Goal: Transaction & Acquisition: Obtain resource

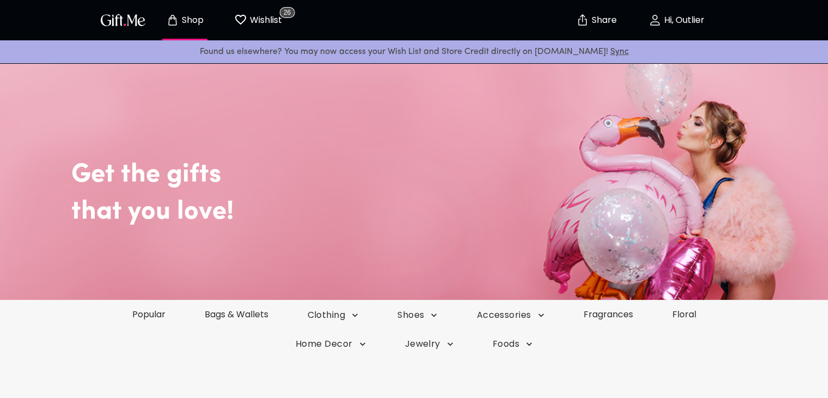
click at [685, 19] on p "Hi, Outlier" at bounding box center [683, 20] width 43 height 9
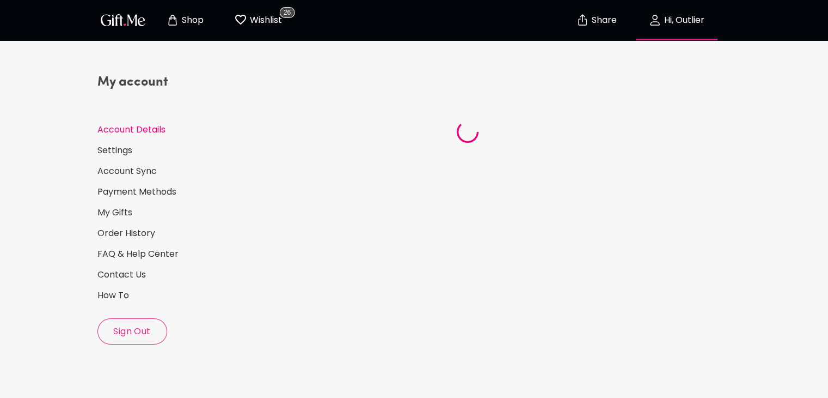
select select "1988"
select select "November"
select select "15"
select select "US"
select select "VA"
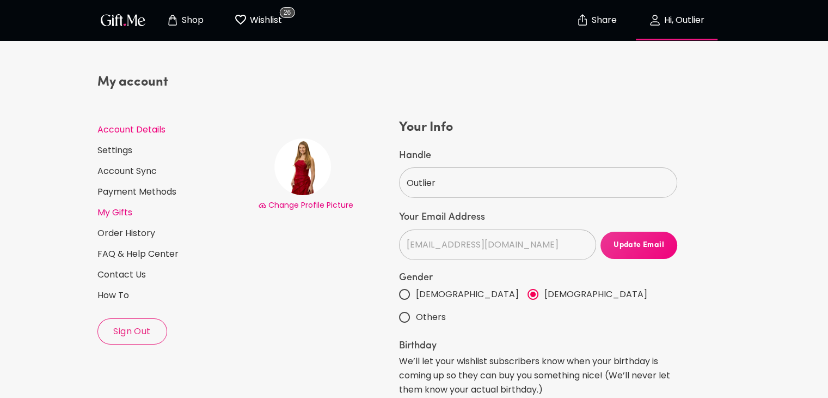
click at [121, 212] on link "My Gifts" at bounding box center [173, 212] width 152 height 12
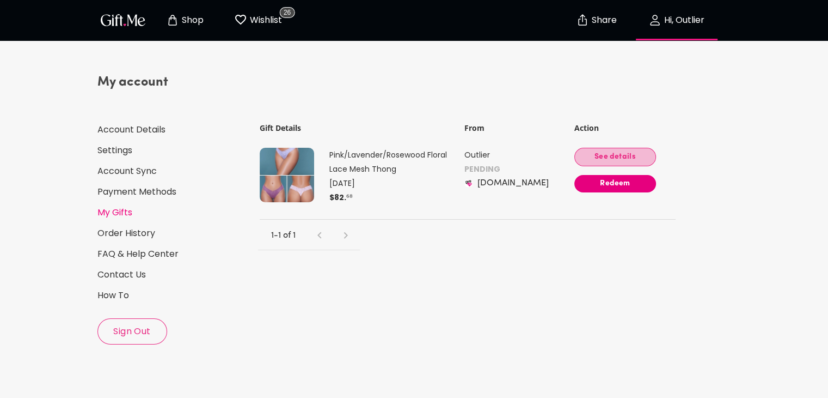
click at [627, 149] on button "See details" at bounding box center [616, 157] width 82 height 19
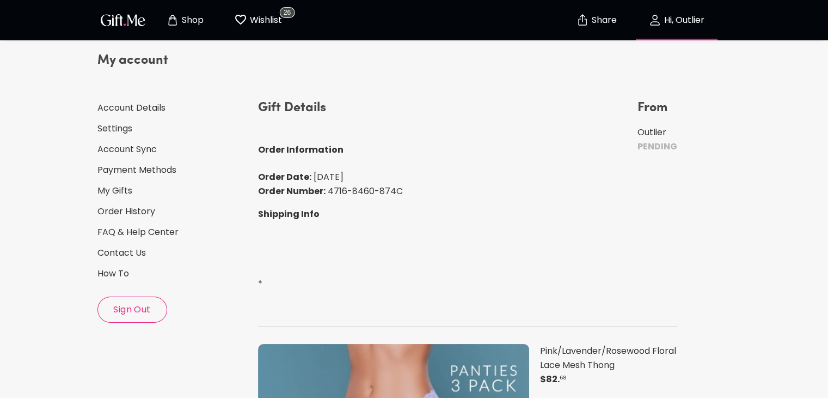
scroll to position [21, 0]
click at [129, 184] on div "My account Account Details Settings Account Sync Payment Methods My Gifts Order…" at bounding box center [173, 188] width 152 height 271
click at [126, 189] on link "My Gifts" at bounding box center [173, 192] width 152 height 12
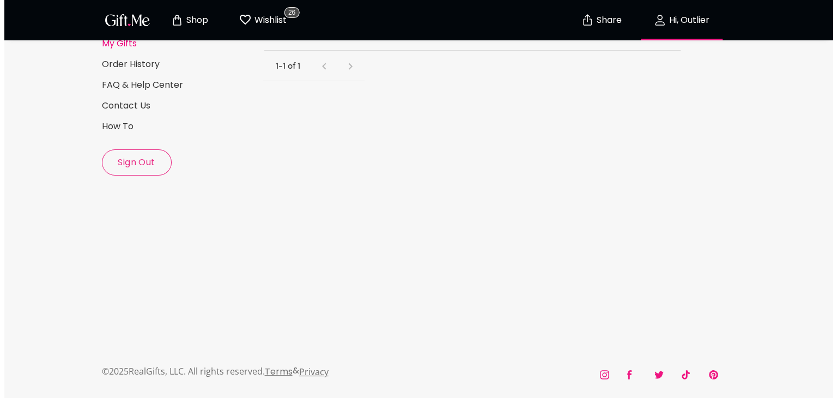
scroll to position [60, 0]
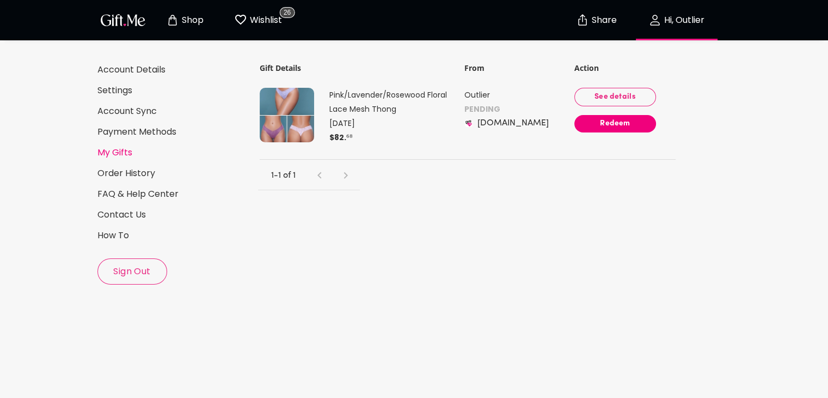
click at [619, 124] on span "Redeem" at bounding box center [616, 124] width 82 height 12
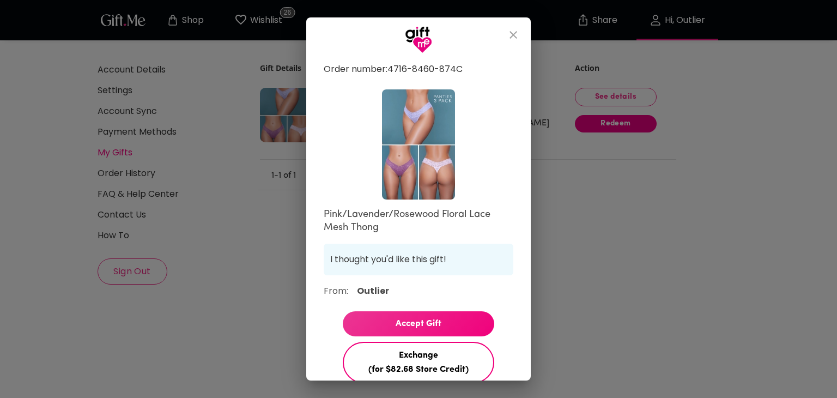
click at [368, 72] on p "Order number: 4716-8460-874C" at bounding box center [419, 69] width 190 height 14
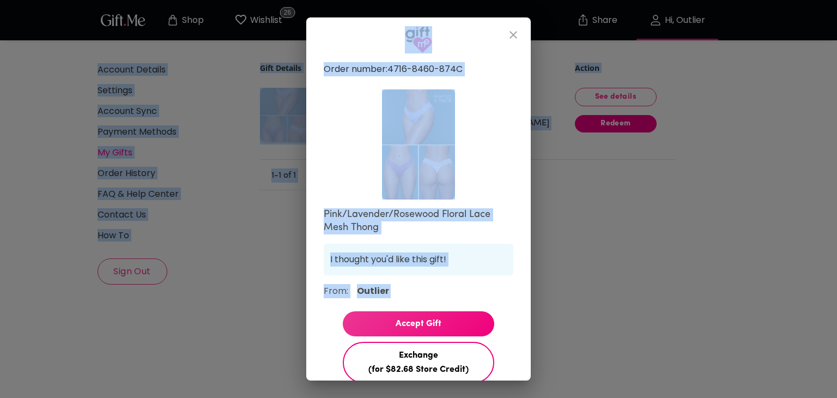
click at [364, 88] on div "Order number: 4716-8460-874C Pink/Lavender/Rosewood Floral Lace Mesh Thong I th…" at bounding box center [419, 293] width 190 height 471
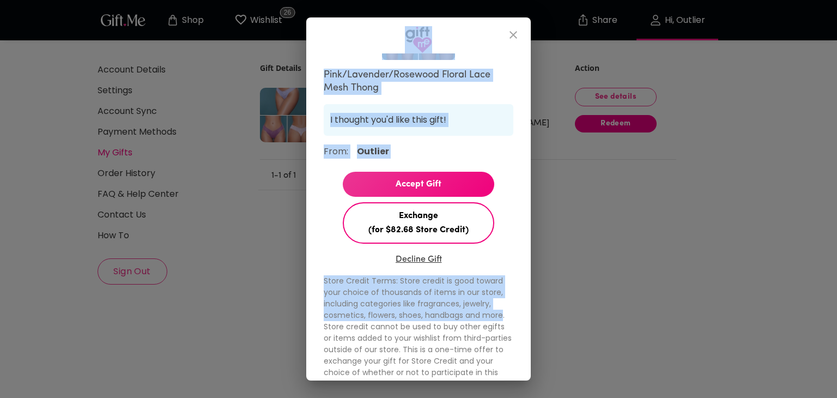
scroll to position [157, 0]
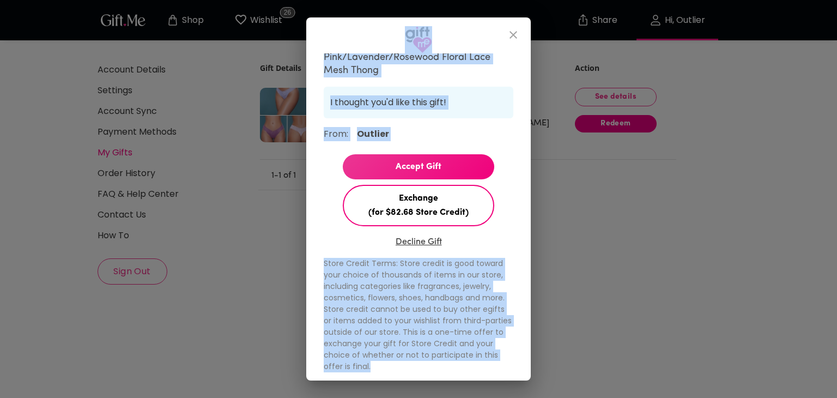
drag, startPoint x: 359, startPoint y: 51, endPoint x: 467, endPoint y: 367, distance: 334.1
click at [467, 367] on div "Order number: 4716-8460-874C Pink/Lavender/Rosewood Floral Lace Mesh Thong I th…" at bounding box center [418, 198] width 224 height 363
copy div "Order number: 4716-8460-874C Pink/Lavender/Rosewood Floral Lace Mesh Thong I th…"
click at [505, 325] on div "Order number: 4716-8460-874C Pink/Lavender/Rosewood Floral Lace Mesh Thong I th…" at bounding box center [418, 216] width 224 height 327
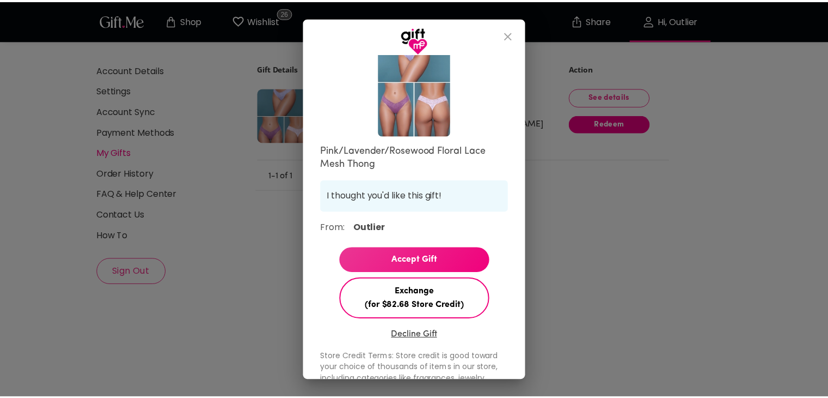
scroll to position [0, 0]
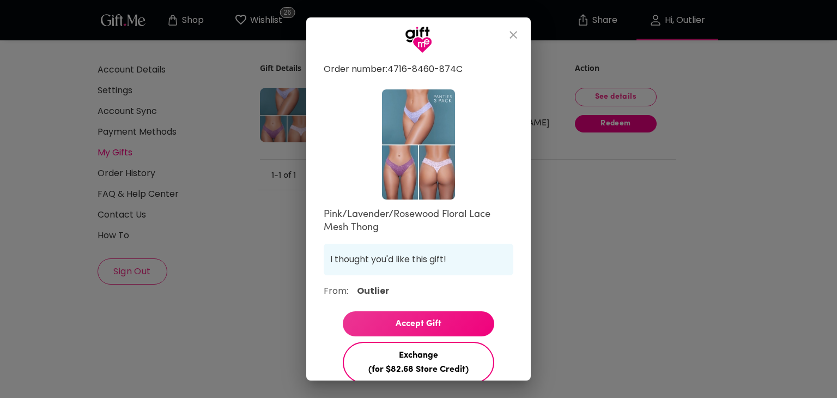
click at [509, 34] on icon "close" at bounding box center [513, 34] width 13 height 13
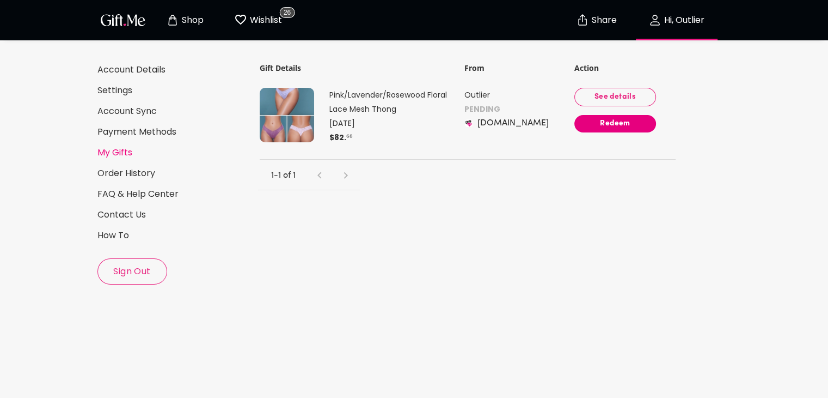
click at [603, 96] on span "See details" at bounding box center [615, 97] width 64 height 12
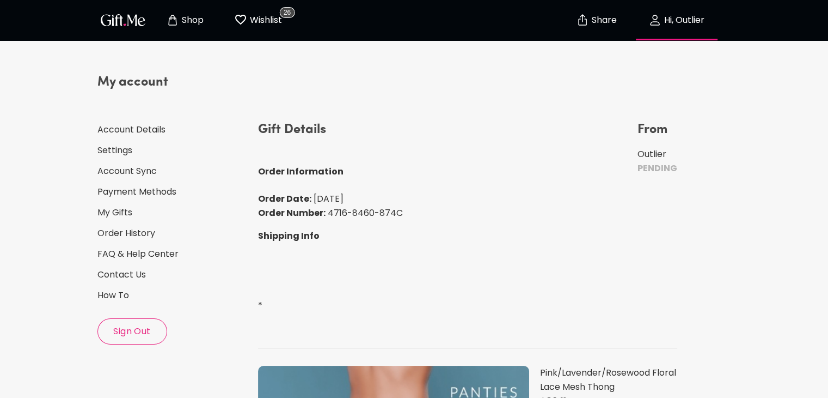
click at [259, 20] on p "Wishlist" at bounding box center [264, 20] width 35 height 14
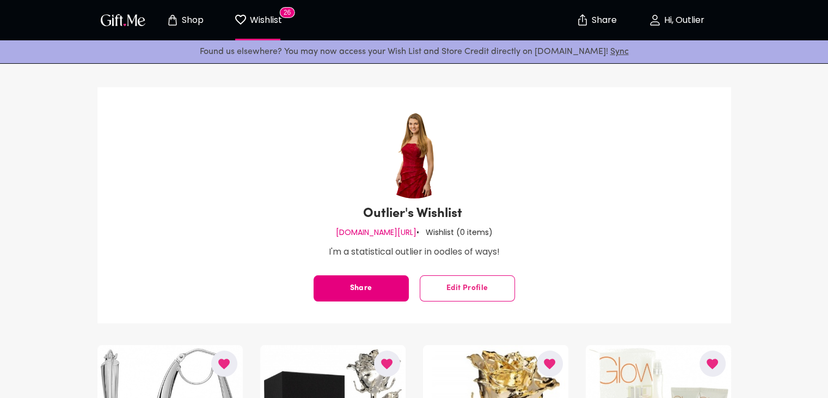
click at [674, 20] on p "Hi, Outlier" at bounding box center [683, 20] width 43 height 9
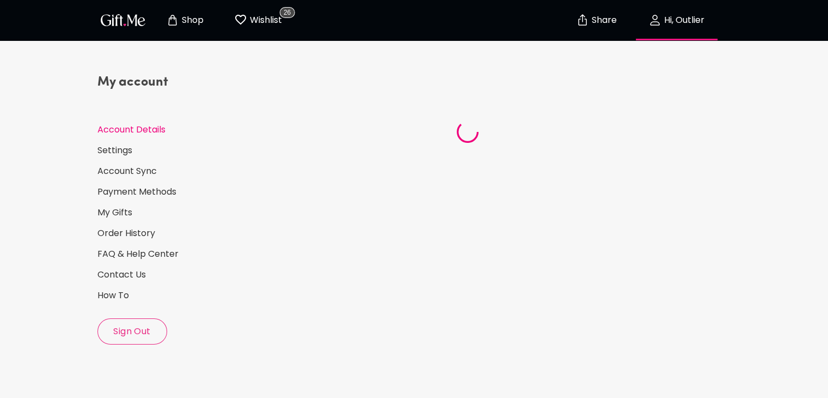
select select "1988"
select select "November"
select select "15"
select select "US"
select select "VA"
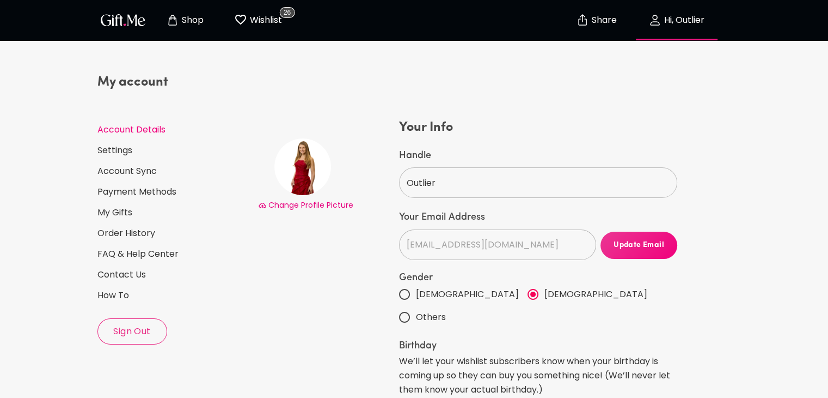
click at [121, 205] on div "My account Account Details Settings Account Sync Payment Methods My Gifts Order…" at bounding box center [173, 209] width 152 height 271
click at [119, 209] on link "My Gifts" at bounding box center [173, 212] width 152 height 12
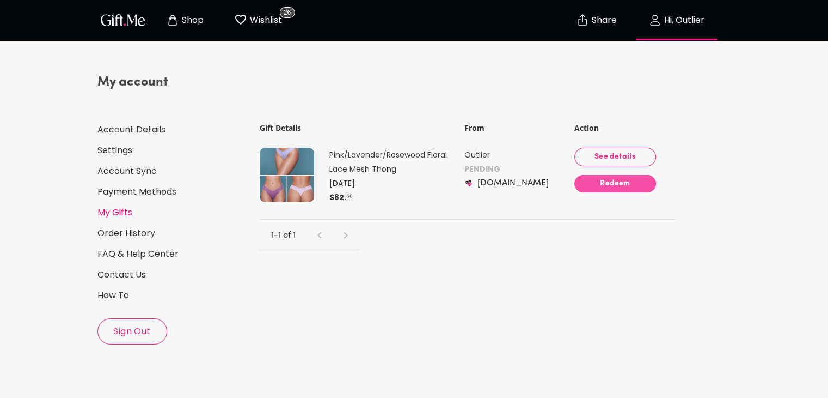
click at [632, 181] on span "Redeem" at bounding box center [616, 184] width 82 height 12
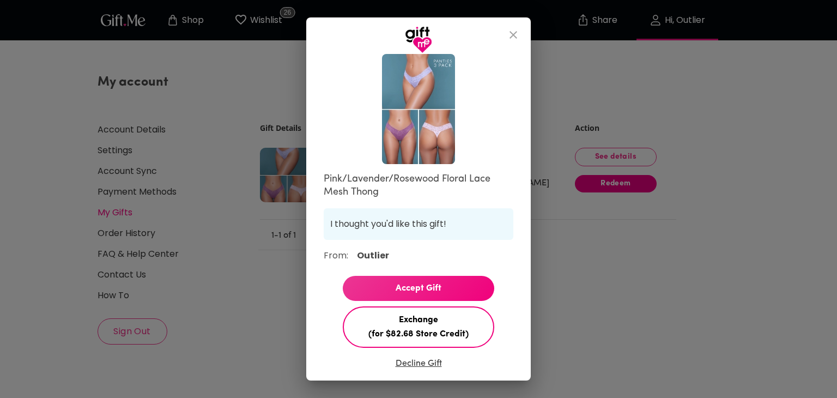
scroll to position [54, 0]
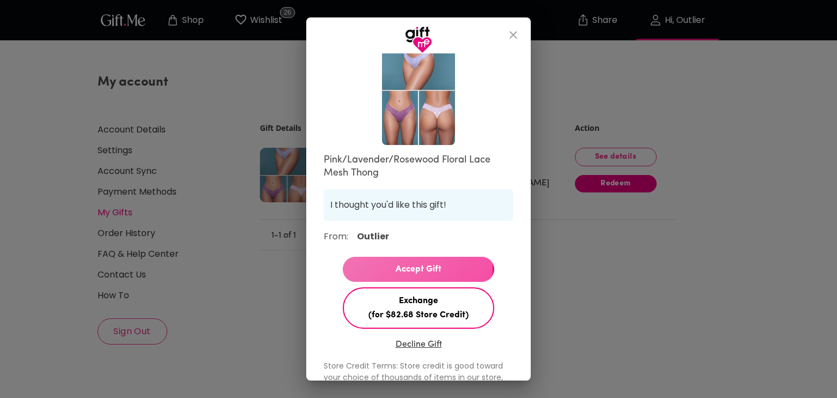
click at [416, 269] on span "Accept Gift" at bounding box center [418, 269] width 151 height 14
select select "?"
select select "US"
select select "VA"
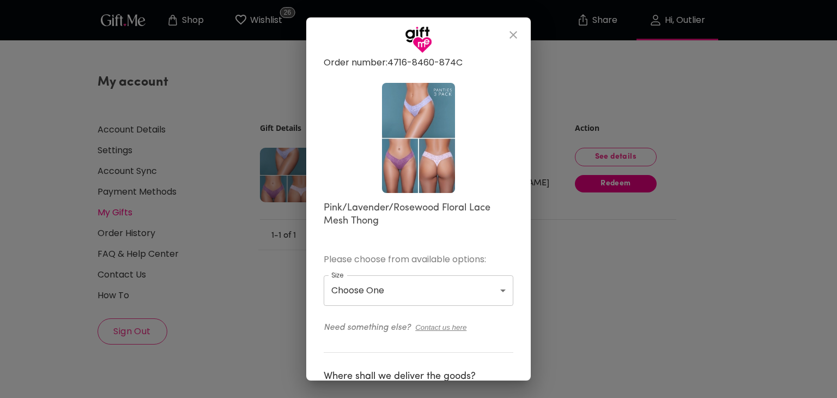
scroll to position [0, 0]
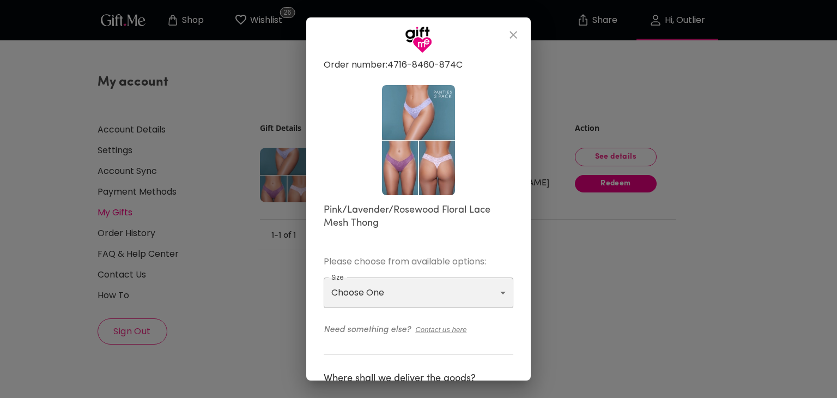
click at [407, 283] on select "Choose One M L XL" at bounding box center [419, 292] width 190 height 31
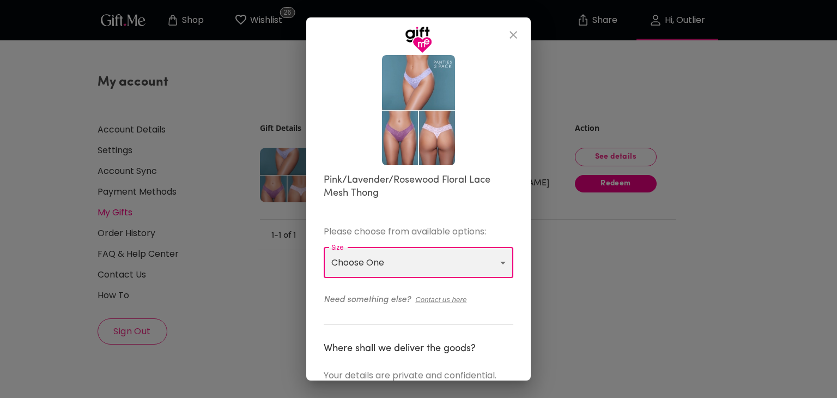
scroll to position [54, 0]
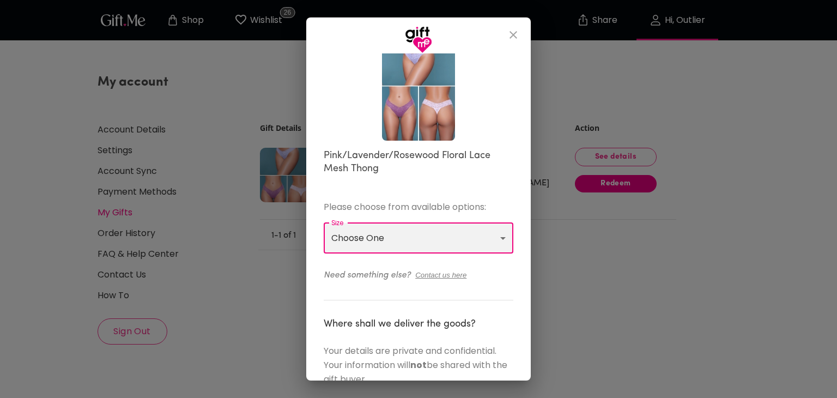
click at [479, 236] on select "Choose One M L XL" at bounding box center [419, 238] width 190 height 31
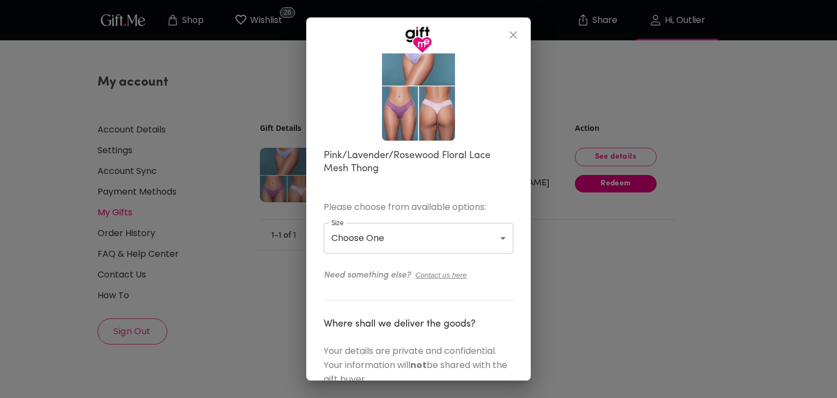
click at [469, 202] on p "Please choose from available options:" at bounding box center [419, 207] width 190 height 14
click at [446, 273] on icon "Contact us here" at bounding box center [440, 275] width 51 height 8
click at [424, 271] on icon "Contact us here" at bounding box center [440, 275] width 51 height 8
click at [425, 273] on icon "Contact us here" at bounding box center [440, 275] width 51 height 8
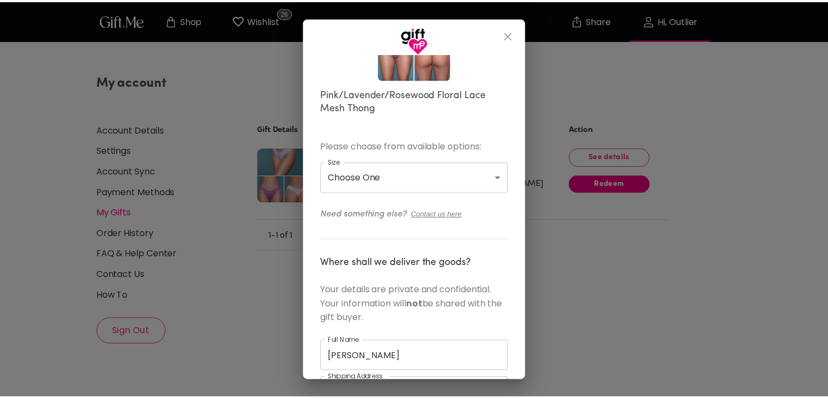
scroll to position [0, 0]
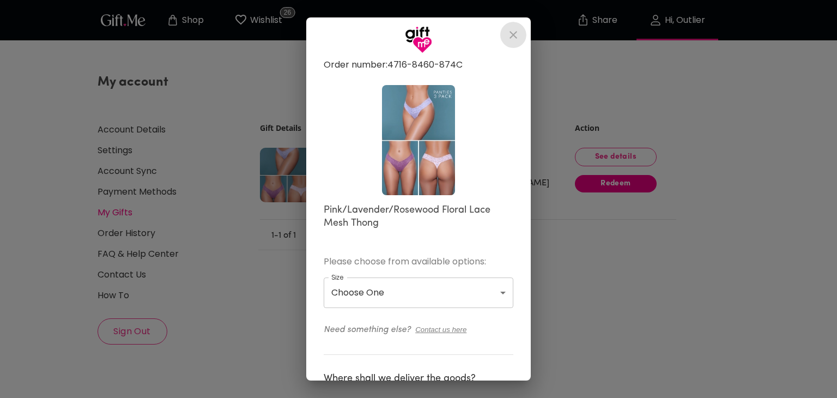
click at [519, 40] on icon "close" at bounding box center [513, 34] width 13 height 13
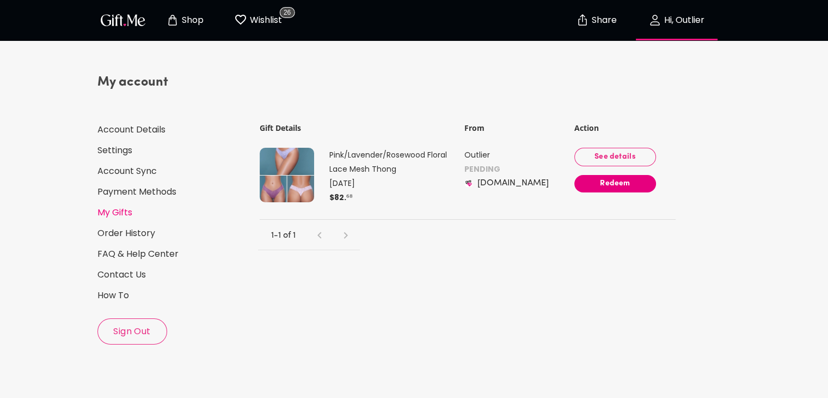
click at [190, 23] on p "Shop" at bounding box center [191, 20] width 25 height 9
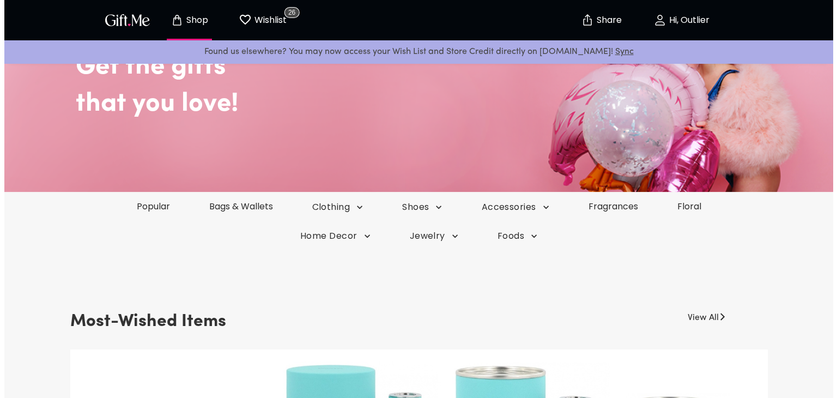
scroll to position [109, 0]
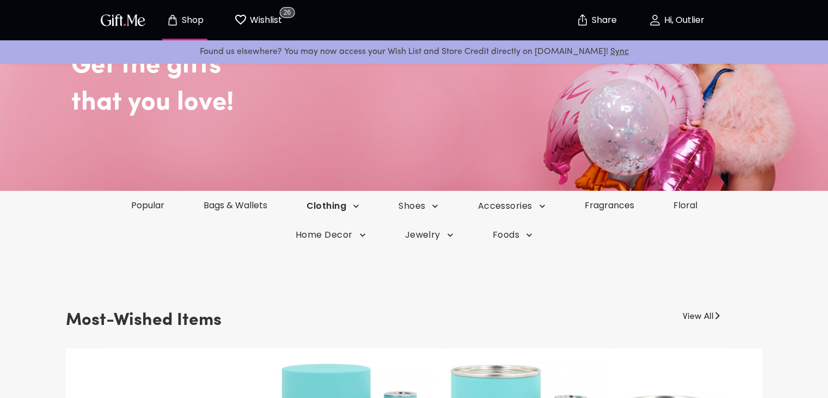
click at [343, 206] on span "Clothing" at bounding box center [333, 206] width 53 height 12
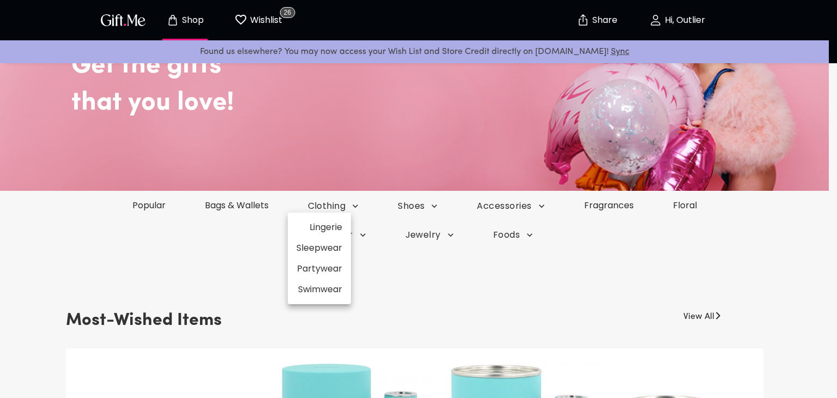
click at [337, 224] on li "Lingerie" at bounding box center [319, 227] width 63 height 21
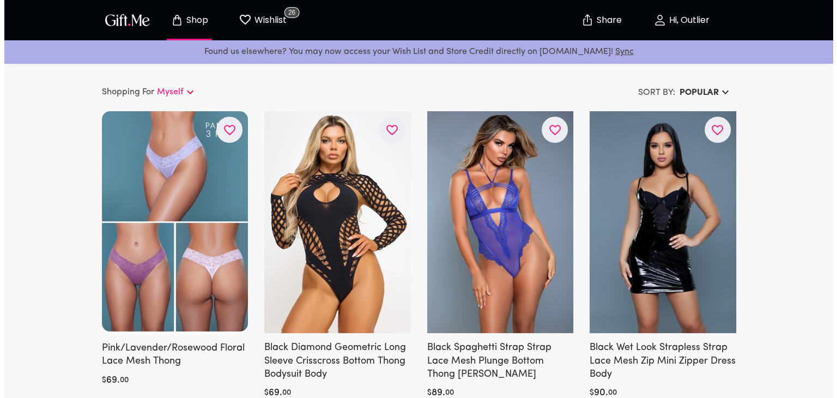
scroll to position [54, 0]
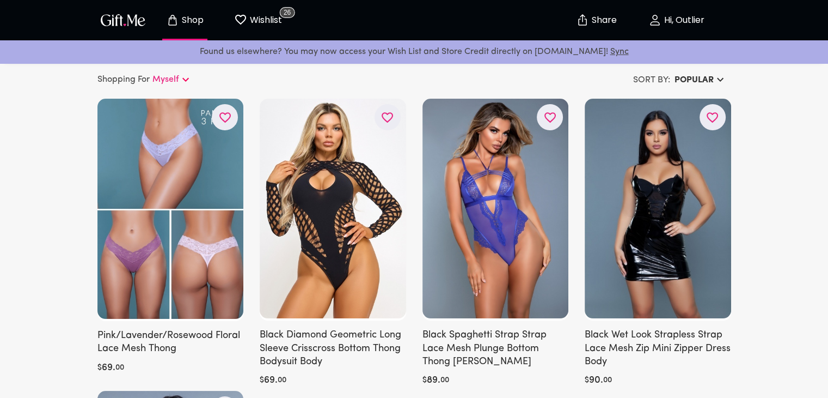
click at [716, 77] on icon "button" at bounding box center [720, 79] width 13 height 13
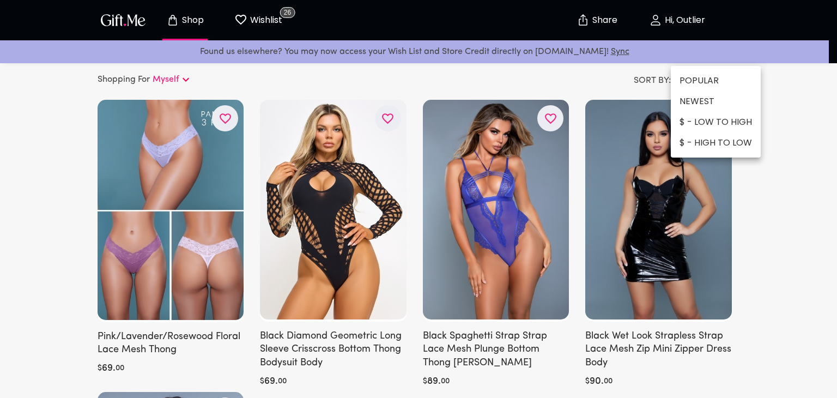
click at [704, 123] on li "$ - LOW TO HIGH" at bounding box center [715, 122] width 90 height 21
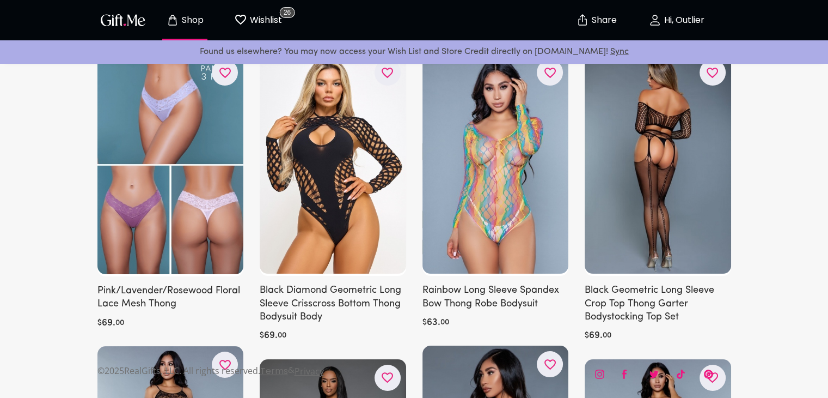
scroll to position [0, 0]
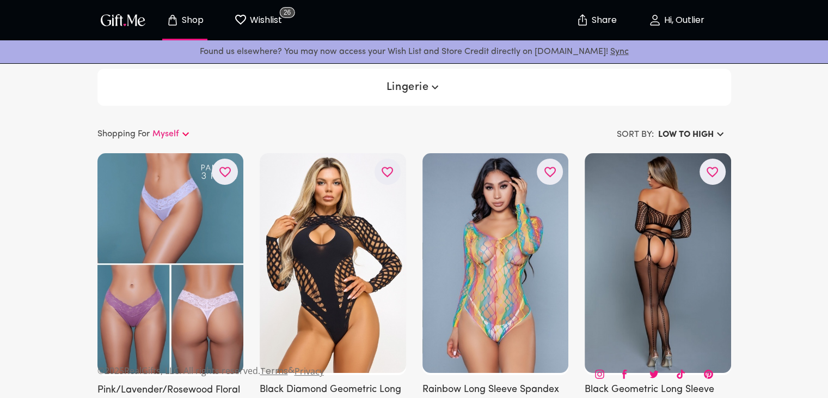
click at [404, 79] on button "Lingerie" at bounding box center [414, 87] width 64 height 20
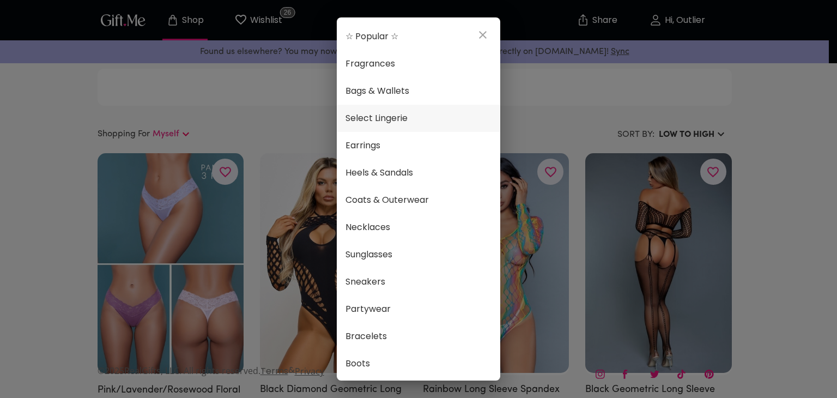
click at [394, 118] on span "Select Lingerie" at bounding box center [418, 118] width 146 height 14
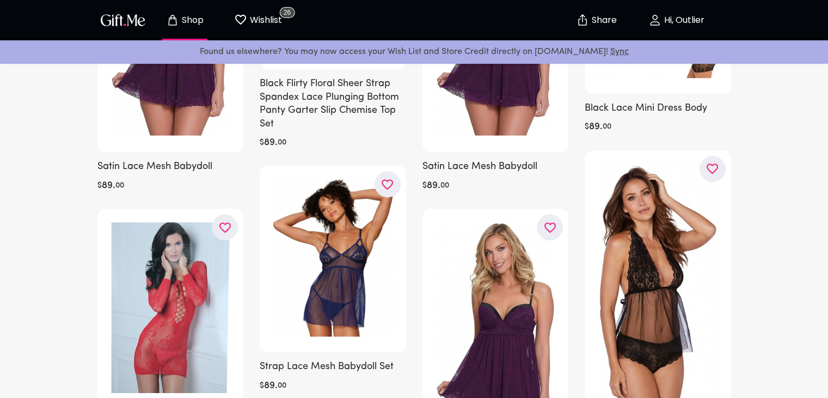
scroll to position [22, 0]
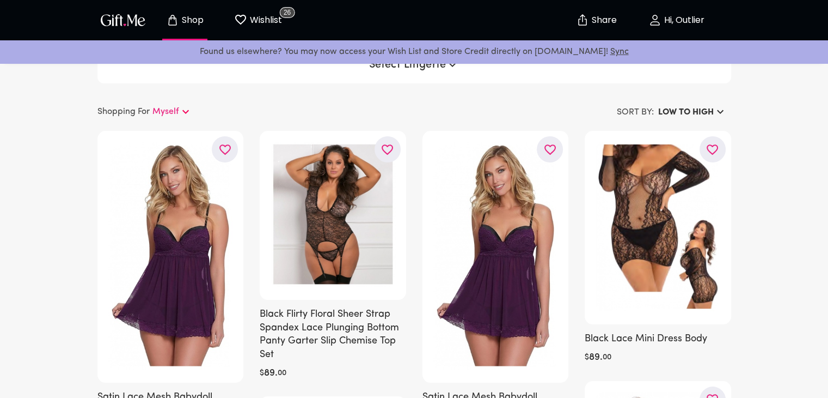
click at [700, 25] on p "Hi, Outlier" at bounding box center [683, 20] width 43 height 9
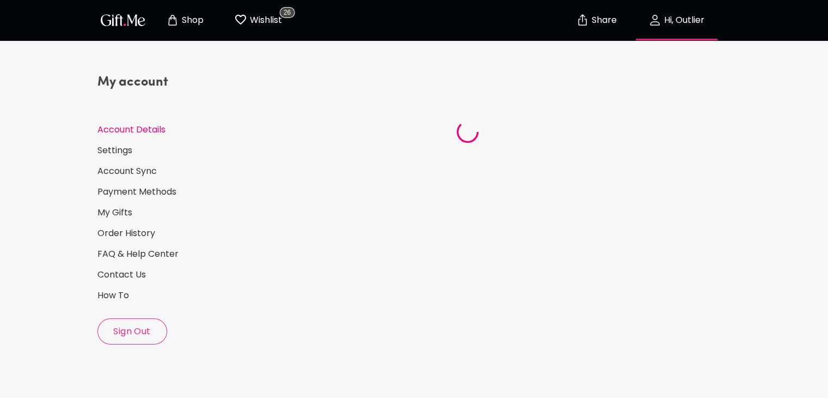
select select "1988"
select select "November"
select select "15"
select select "US"
select select "VA"
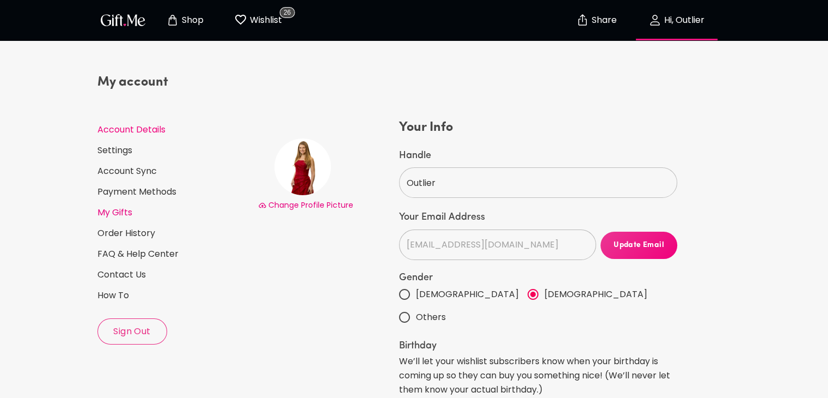
click at [120, 212] on link "My Gifts" at bounding box center [173, 212] width 152 height 12
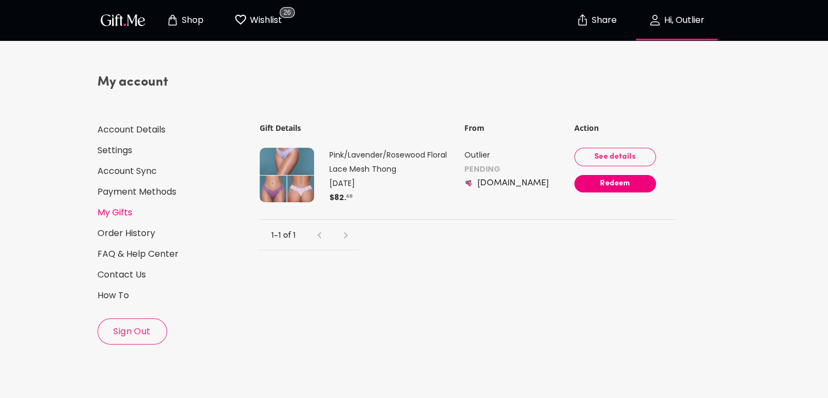
click at [595, 186] on span "Redeem" at bounding box center [616, 184] width 82 height 12
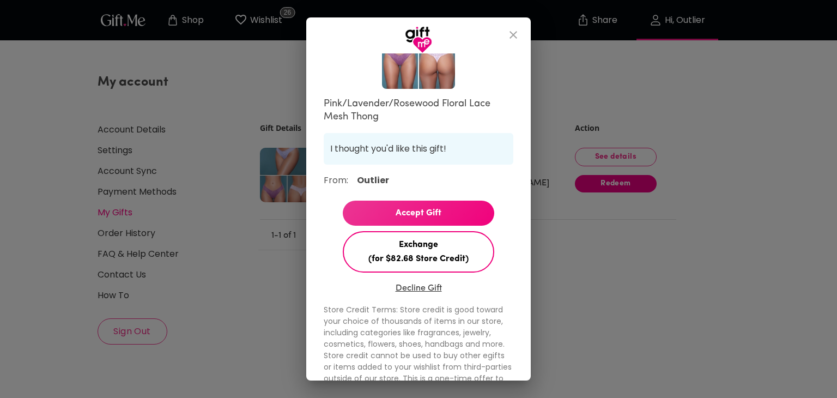
scroll to position [157, 0]
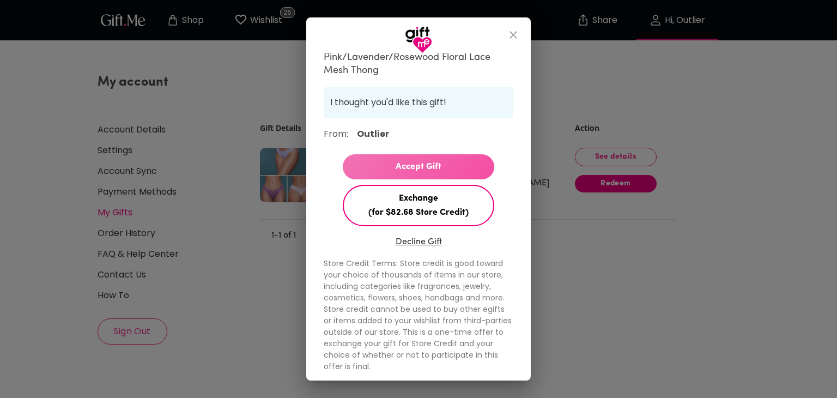
click at [426, 170] on span "Accept Gift" at bounding box center [418, 167] width 151 height 14
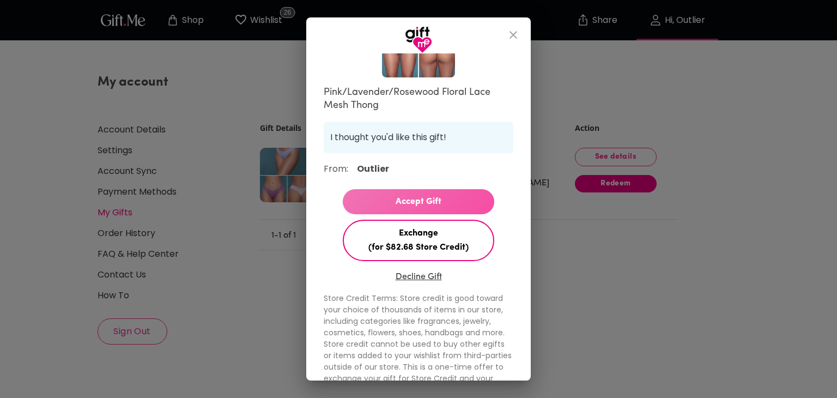
select select "?"
select select "US"
select select "VA"
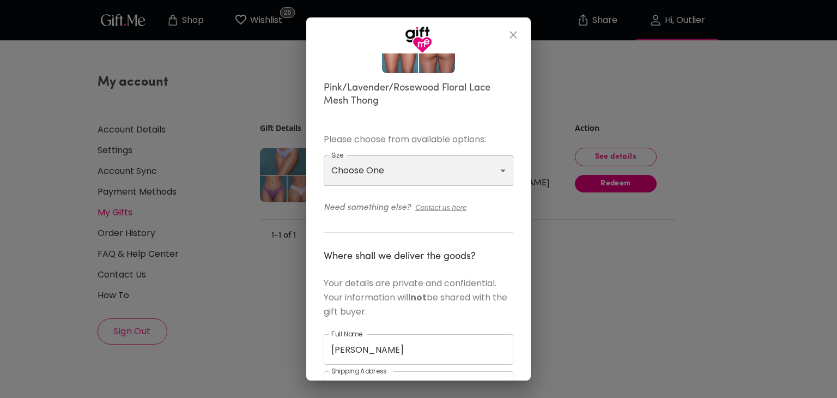
click at [426, 170] on select "Choose One M L XL" at bounding box center [419, 170] width 190 height 31
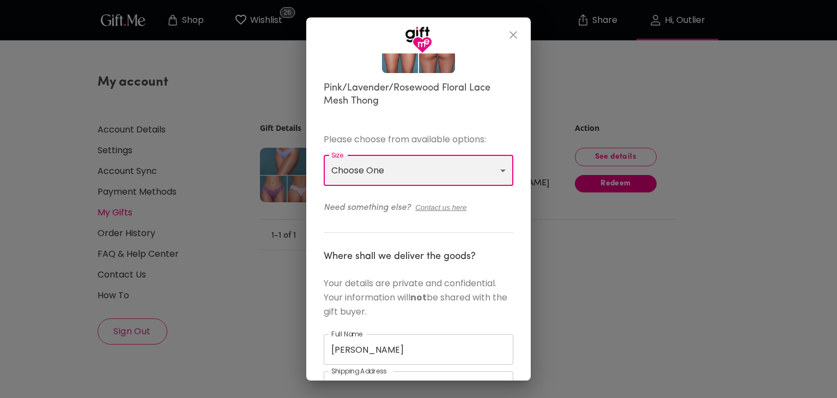
select select "M"
click at [324, 155] on select "Choose One M L XL" at bounding box center [419, 170] width 190 height 31
click at [385, 219] on div "Order number: 4716-8460-874C Pink/Lavender/Rosewood Floral Lace Mesh Thong Plea…" at bounding box center [419, 304] width 190 height 737
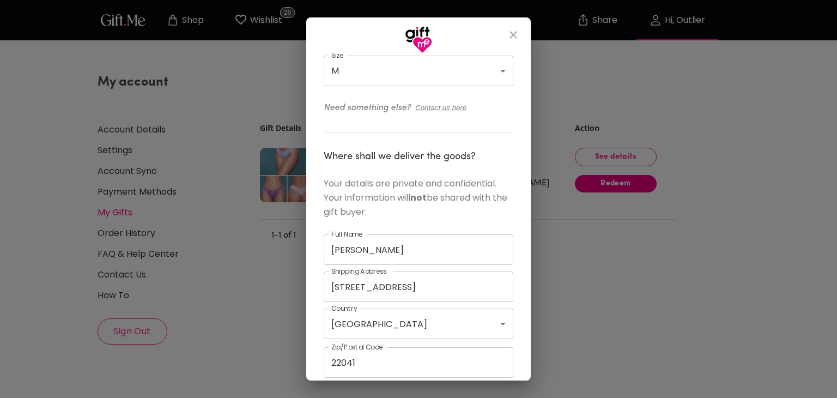
scroll to position [231, 0]
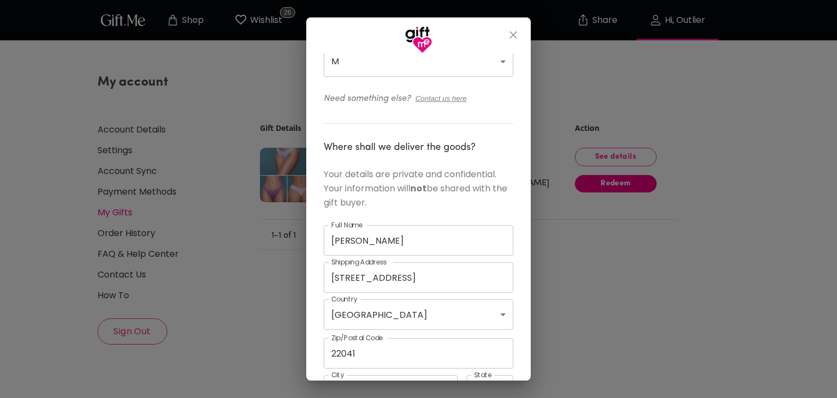
click at [458, 99] on icon "Contact us here" at bounding box center [440, 98] width 51 height 8
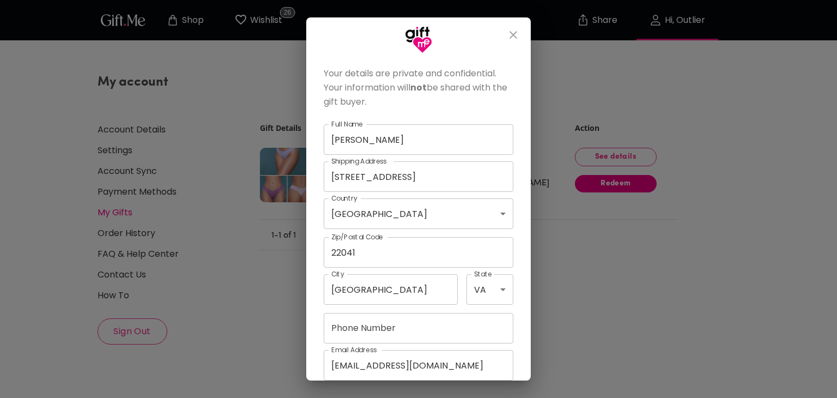
scroll to position [423, 0]
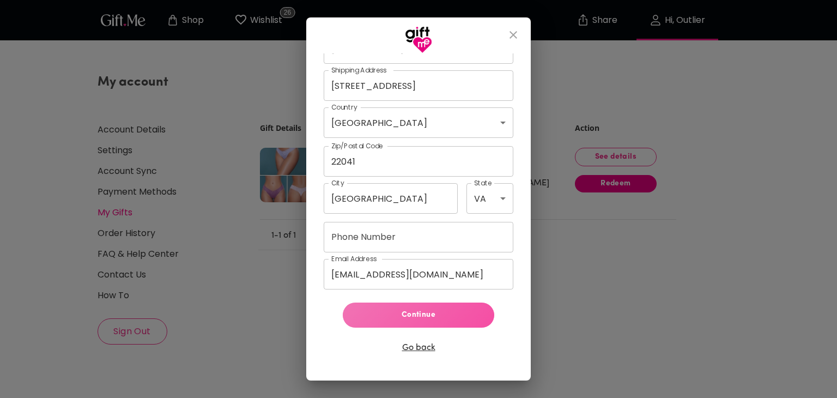
click at [441, 312] on span "Continue" at bounding box center [418, 315] width 134 height 12
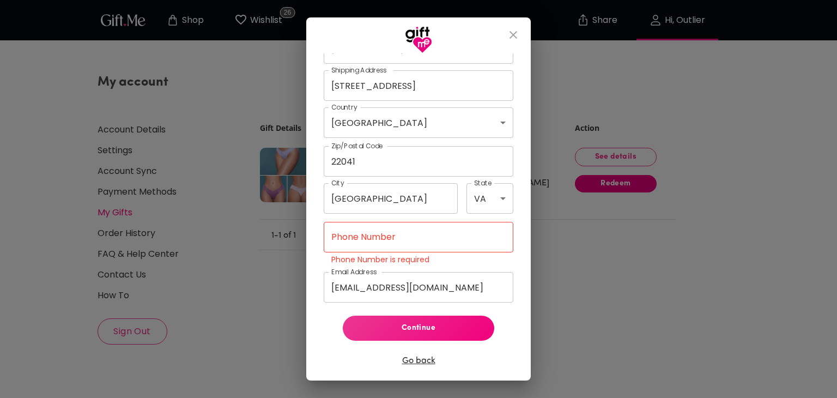
click at [422, 236] on input "Phone Number" at bounding box center [419, 237] width 190 height 31
type input "18504286287"
select select "FL"
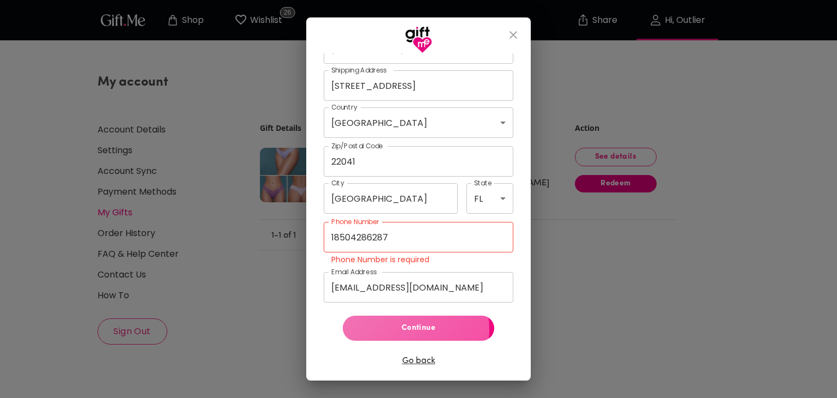
click at [411, 328] on span "Continue" at bounding box center [418, 328] width 134 height 12
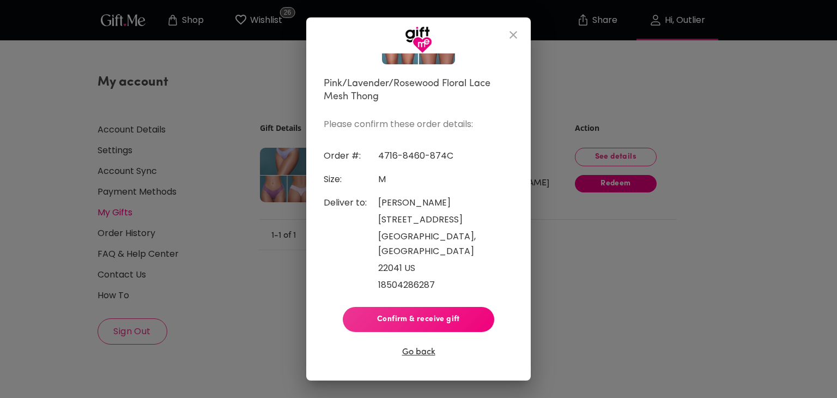
click at [410, 313] on span "Confirm & receive gift" at bounding box center [418, 319] width 134 height 12
click at [388, 307] on button "Confirm & receive gift" at bounding box center [418, 319] width 151 height 25
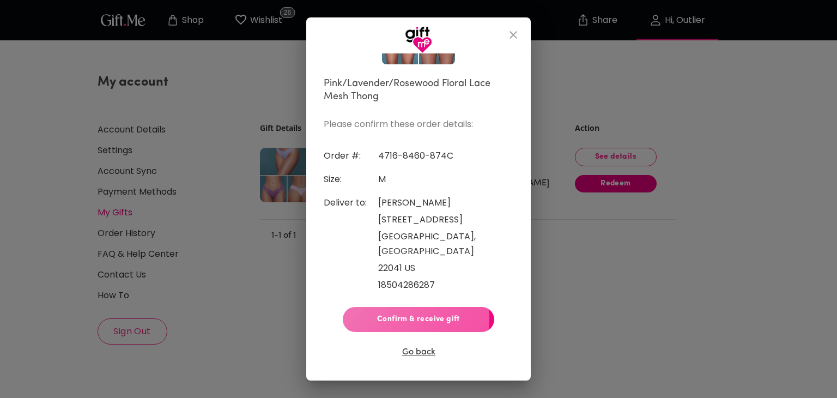
click at [381, 313] on span "Confirm & receive gift" at bounding box center [418, 319] width 134 height 12
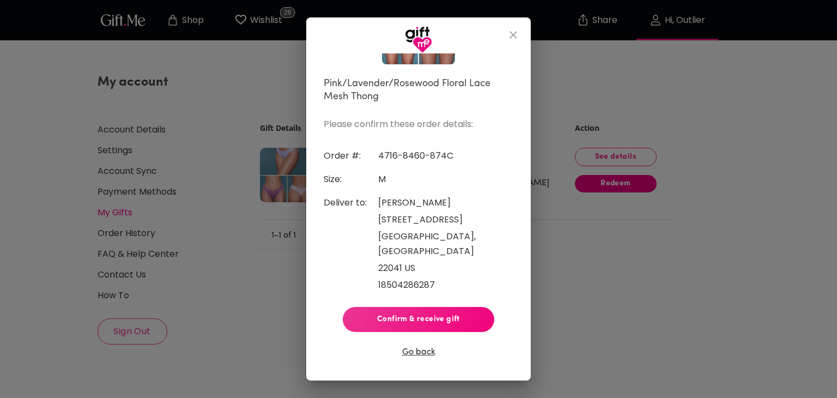
click at [509, 34] on icon "close" at bounding box center [513, 34] width 13 height 13
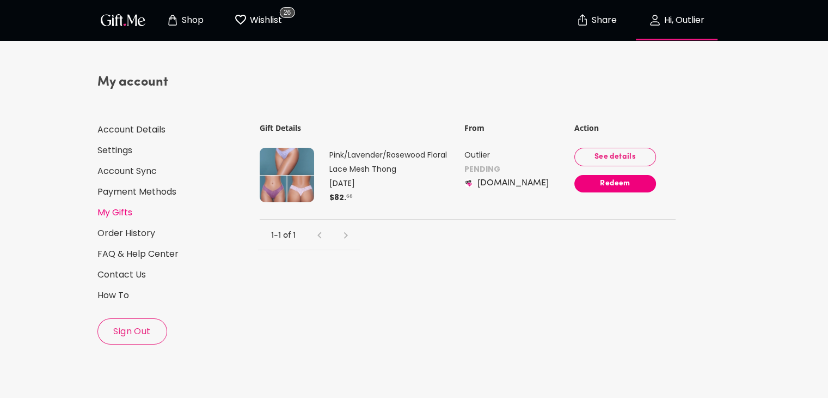
click at [604, 179] on span "Redeem" at bounding box center [616, 184] width 82 height 12
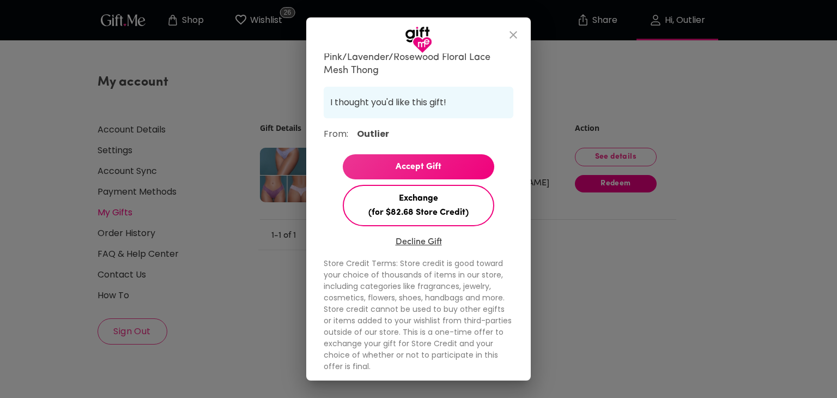
click at [424, 166] on span "Accept Gift" at bounding box center [418, 167] width 151 height 14
select select "?"
select select "US"
select select "VA"
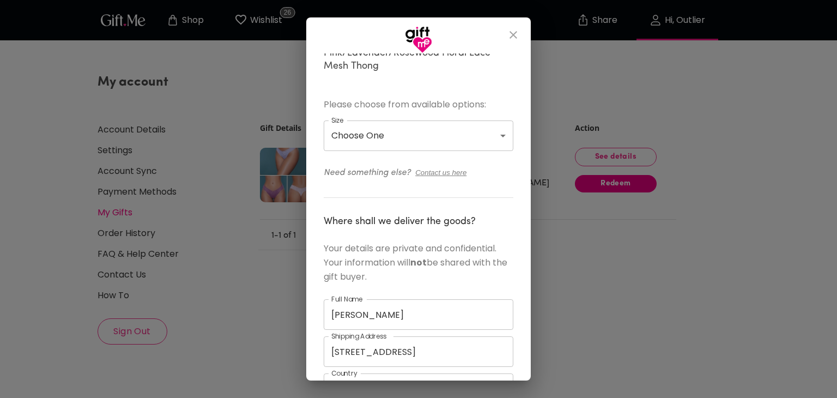
scroll to position [122, 0]
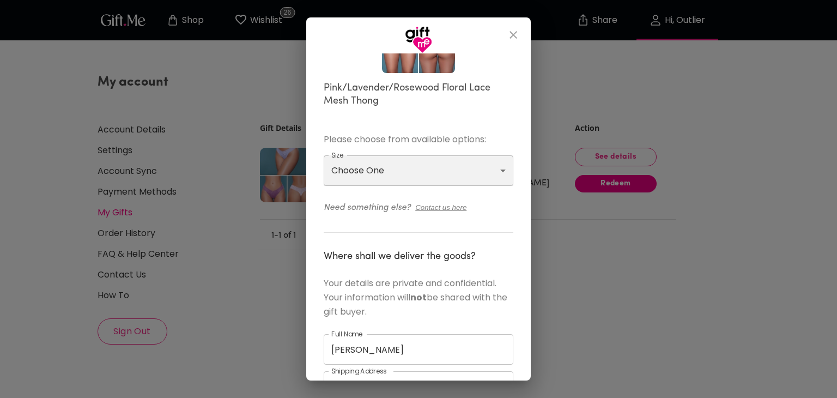
click at [411, 172] on select "Choose One M L XL" at bounding box center [419, 170] width 190 height 31
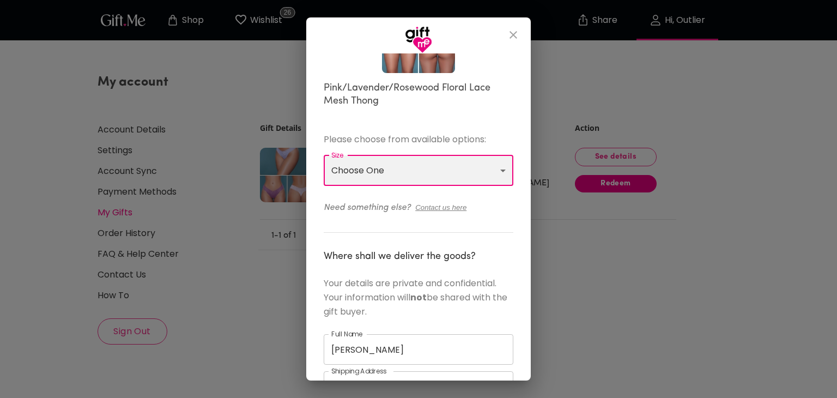
select select "M"
click at [324, 155] on select "Choose One M L XL" at bounding box center [419, 170] width 190 height 31
click at [355, 223] on div "Order number: 4716-8460-874C Pink/Lavender/Rosewood Floral Lace Mesh Thong Plea…" at bounding box center [419, 304] width 190 height 737
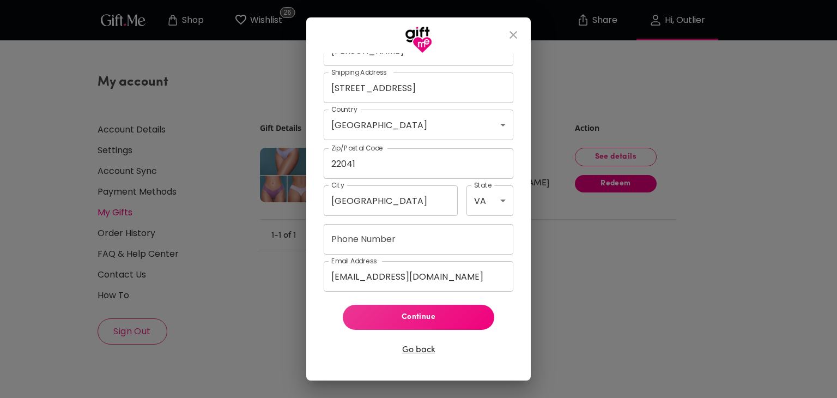
scroll to position [423, 0]
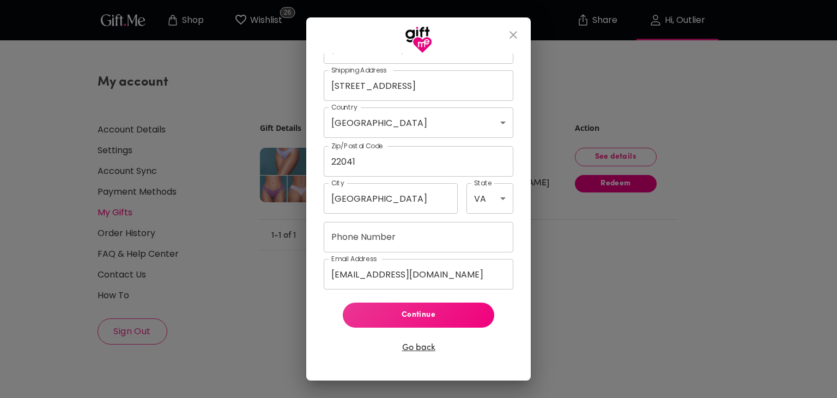
click at [390, 239] on input "Phone Number" at bounding box center [419, 237] width 190 height 31
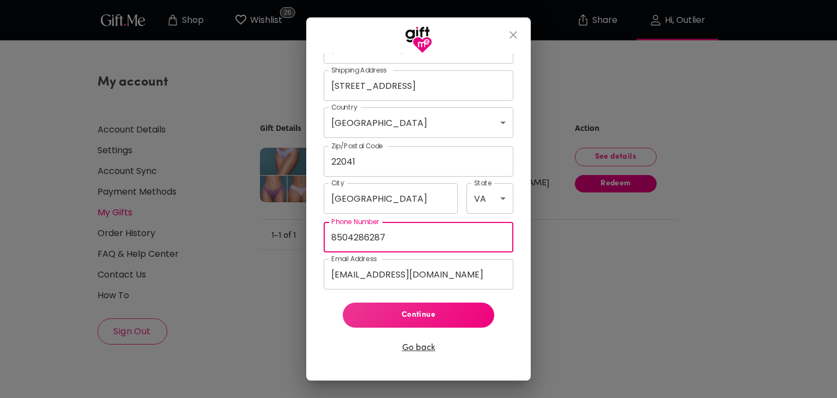
type input "8504286287"
click at [398, 218] on div "Full Name [PERSON_NAME] Full Name Shipping Address [STREET_ADDRESS] Shipping Ad…" at bounding box center [419, 161] width 190 height 256
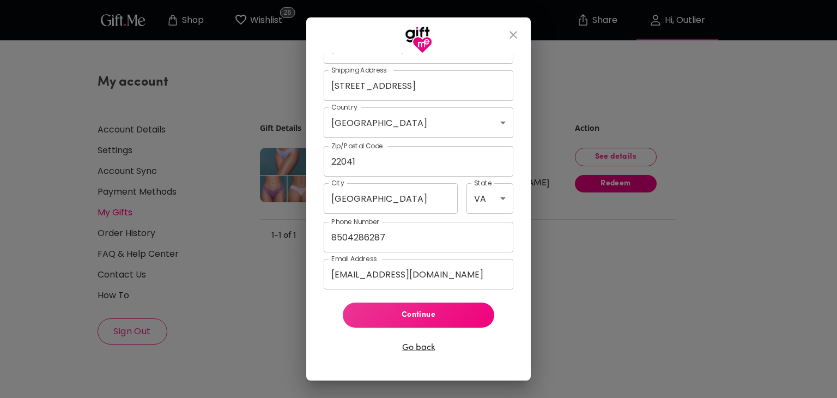
click at [399, 310] on span "Continue" at bounding box center [418, 315] width 134 height 12
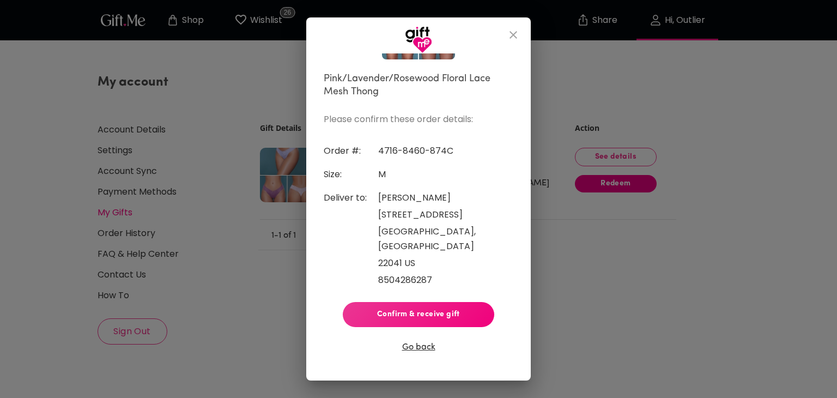
scroll to position [117, 0]
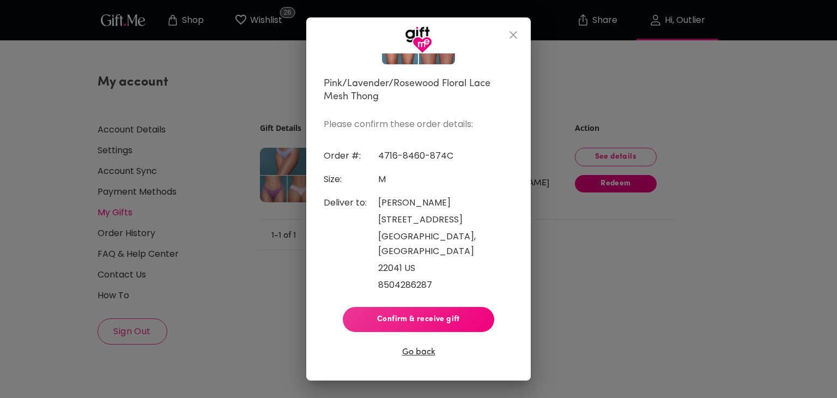
click at [399, 313] on span "Confirm & receive gift" at bounding box center [418, 319] width 134 height 12
click at [438, 309] on button "Confirm & receive gift" at bounding box center [418, 319] width 151 height 25
click at [412, 346] on button "Go back" at bounding box center [418, 352] width 33 height 14
select select "?"
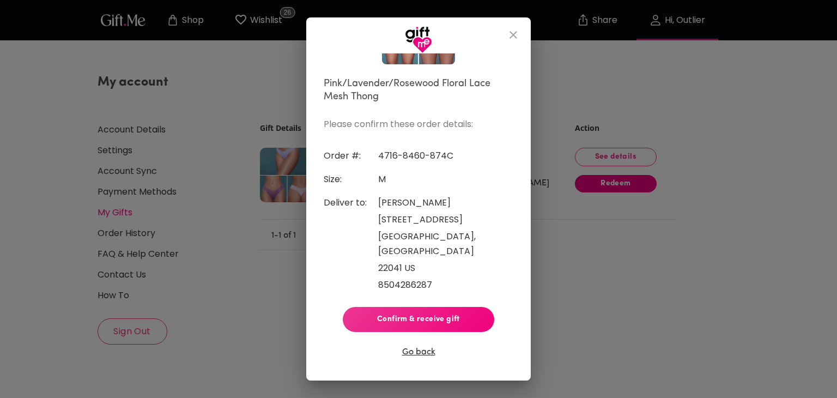
select select "US"
select select "VA"
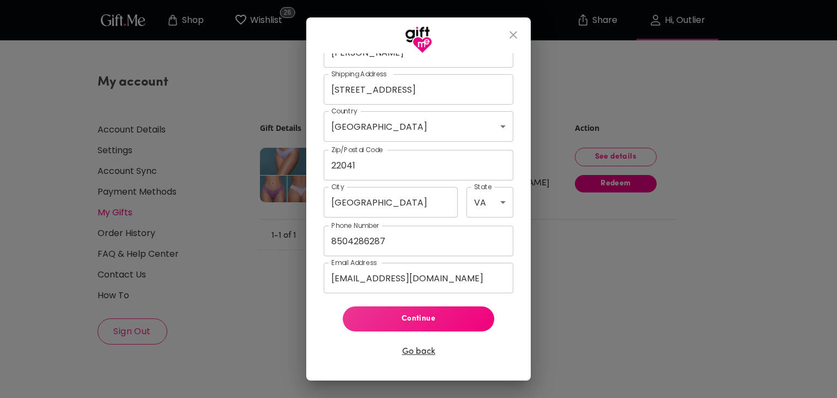
scroll to position [423, 0]
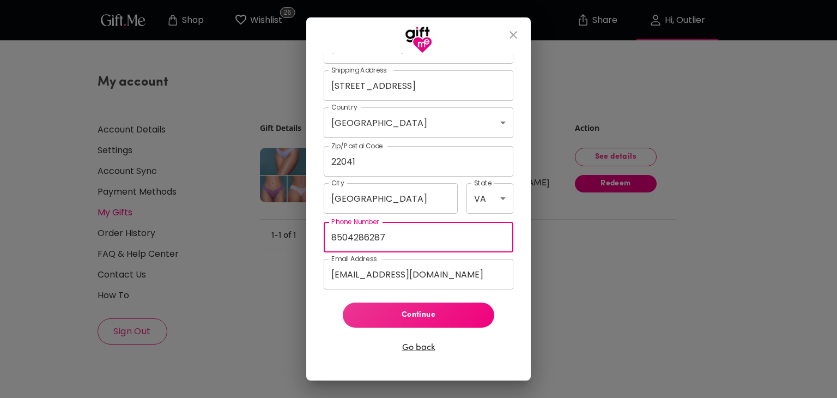
drag, startPoint x: 366, startPoint y: 240, endPoint x: 347, endPoint y: 238, distance: 19.2
click at [347, 238] on input "8504286287" at bounding box center [419, 237] width 190 height 31
type input "[PHONE_NUMBER]"
click at [394, 312] on span "Continue" at bounding box center [418, 315] width 134 height 12
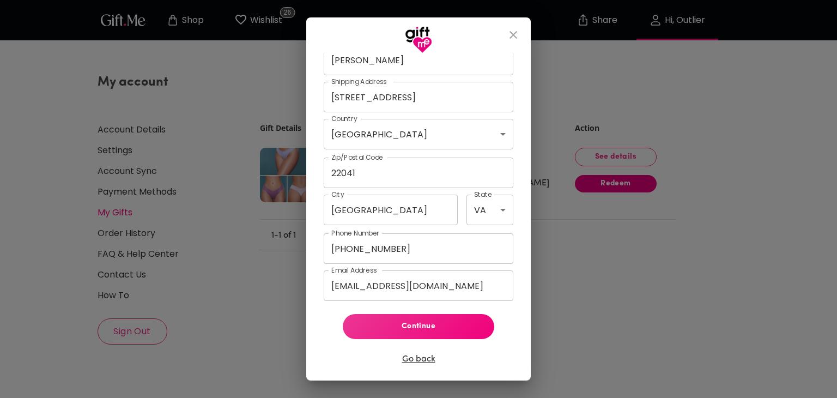
scroll to position [434, 0]
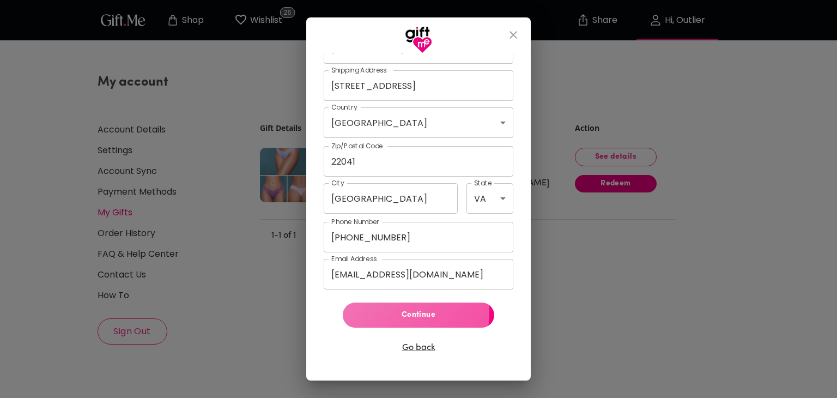
click at [394, 312] on span "Continue" at bounding box center [418, 315] width 134 height 12
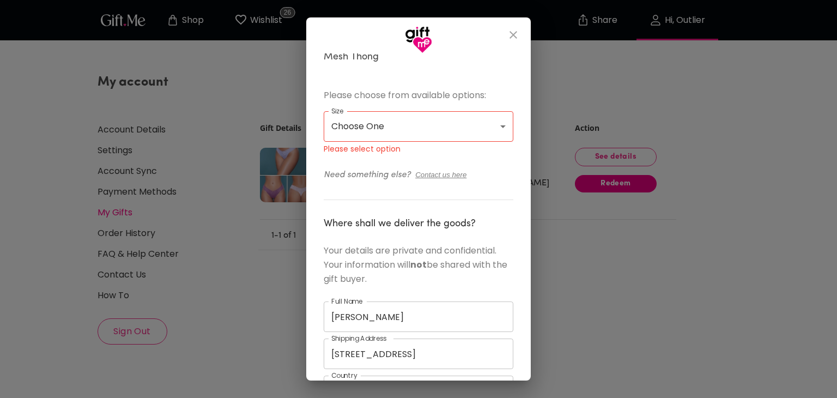
scroll to position [108, 0]
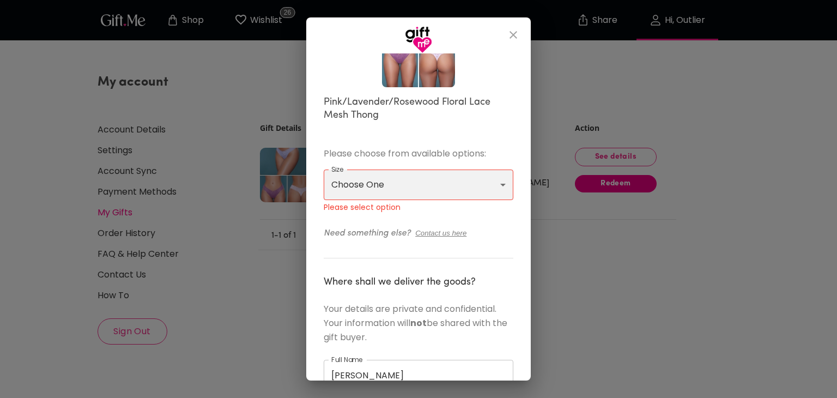
click at [374, 189] on select "Choose One M L XL" at bounding box center [419, 184] width 190 height 31
select select "M"
click at [324, 169] on select "Choose One M L XL" at bounding box center [419, 184] width 190 height 31
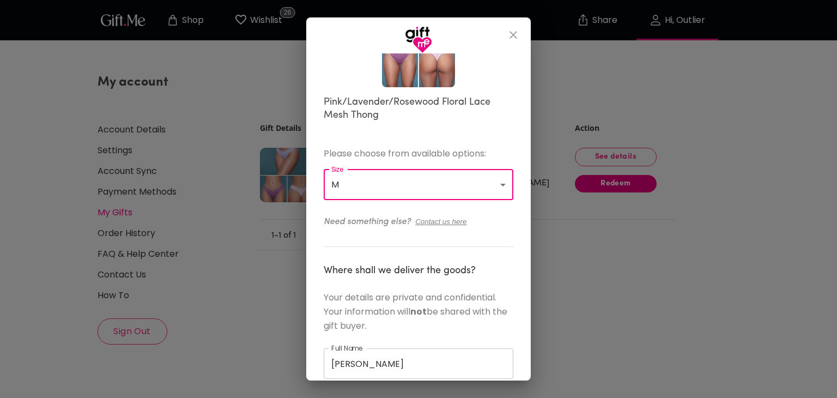
click at [364, 235] on div "Order number: 4716-8460-874C Pink/Lavender/Rosewood Floral Lace Mesh Thong Plea…" at bounding box center [419, 318] width 190 height 737
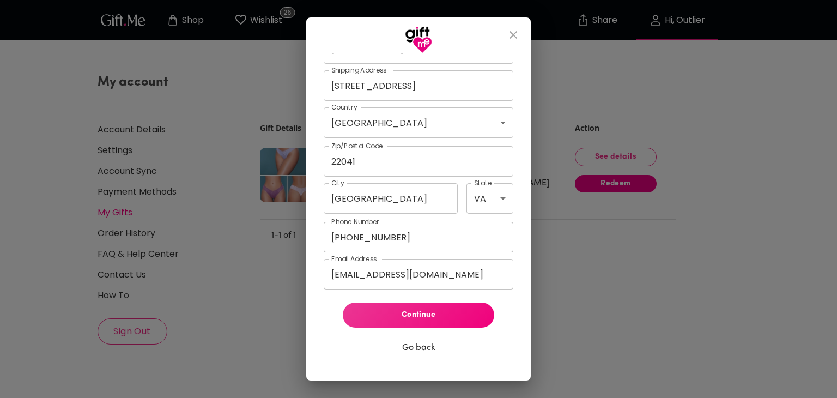
click at [398, 315] on span "Continue" at bounding box center [418, 315] width 134 height 12
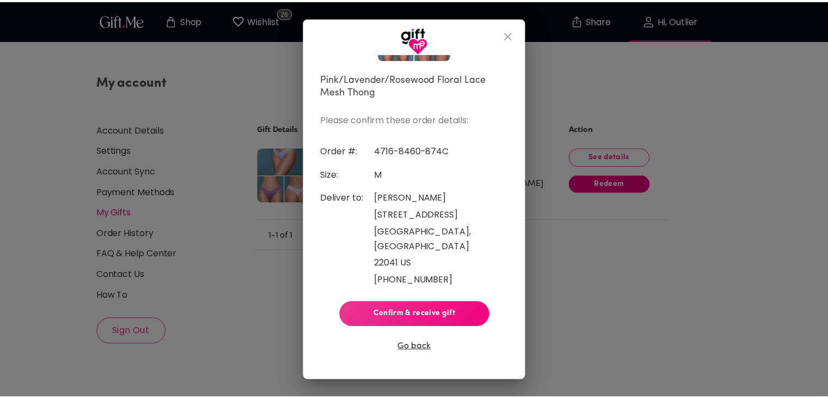
scroll to position [117, 0]
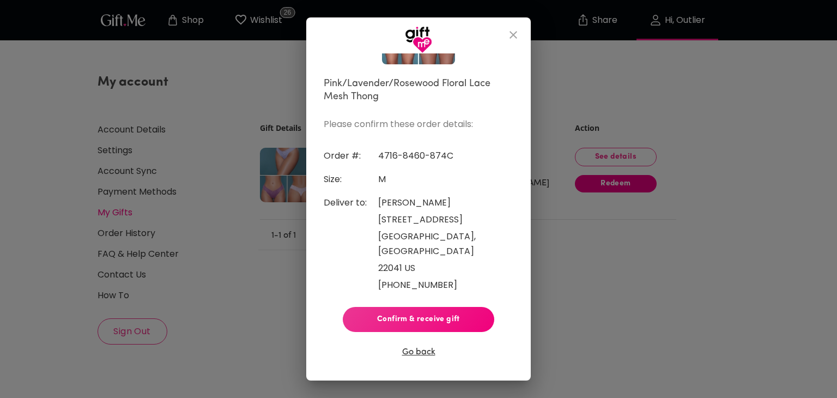
click at [418, 315] on span "Confirm & receive gift" at bounding box center [418, 319] width 134 height 12
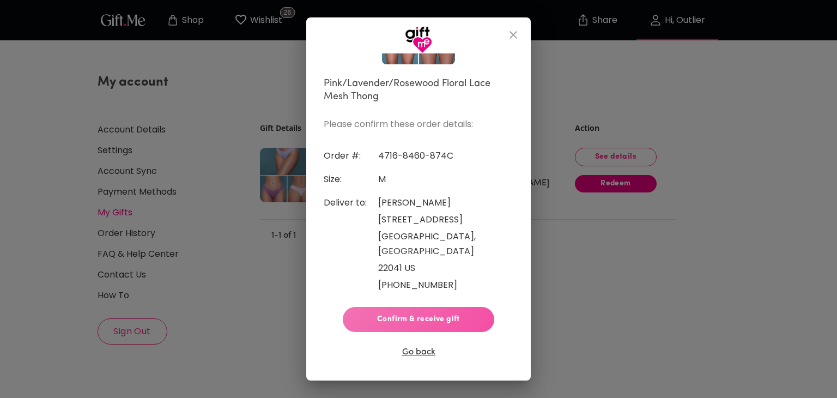
click at [420, 313] on span "Confirm & receive gift" at bounding box center [418, 319] width 134 height 12
click at [441, 313] on span "Confirm & receive gift" at bounding box center [418, 319] width 134 height 12
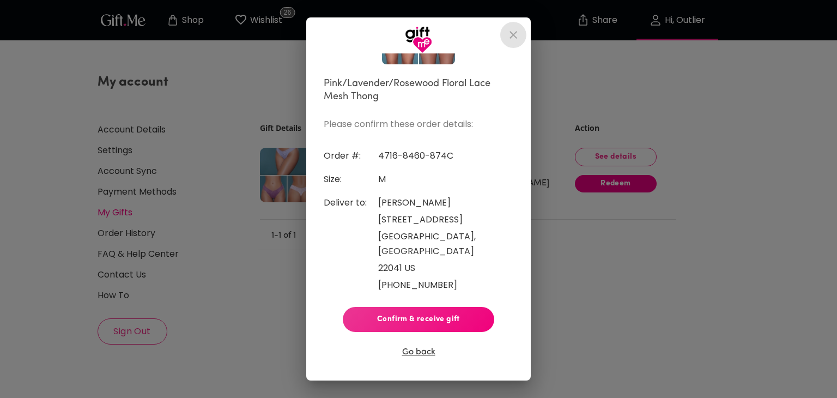
click at [510, 34] on icon "close" at bounding box center [513, 34] width 13 height 13
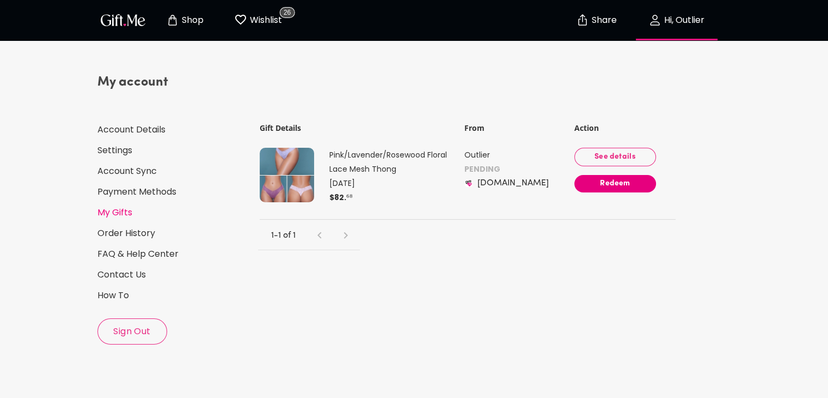
click at [626, 160] on span "See details" at bounding box center [615, 157] width 64 height 12
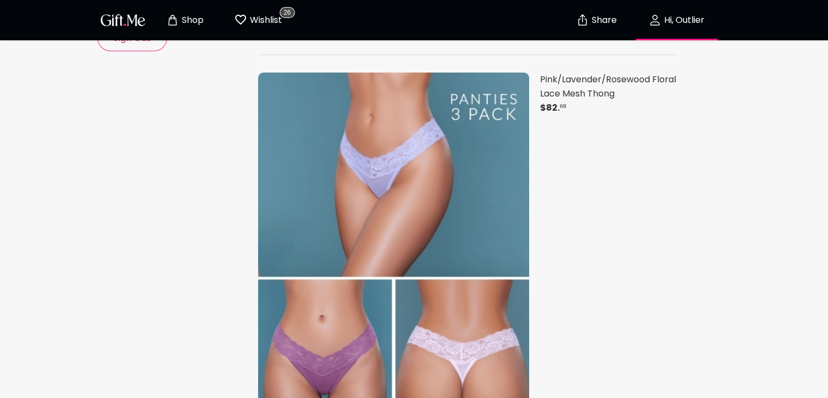
scroll to position [21, 0]
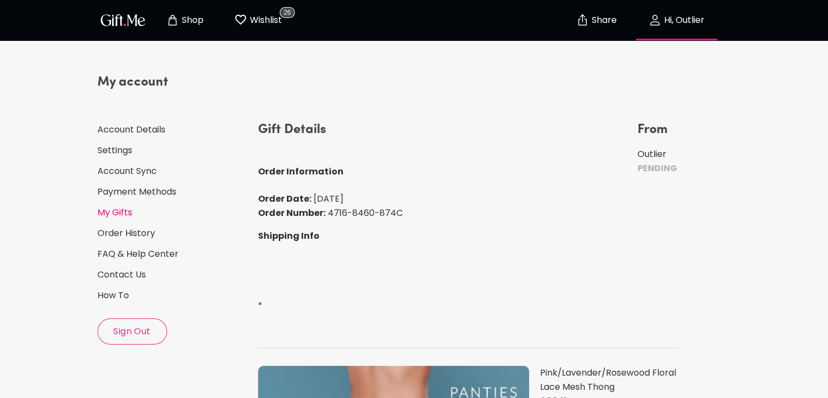
click at [115, 208] on link "My Gifts" at bounding box center [173, 212] width 152 height 12
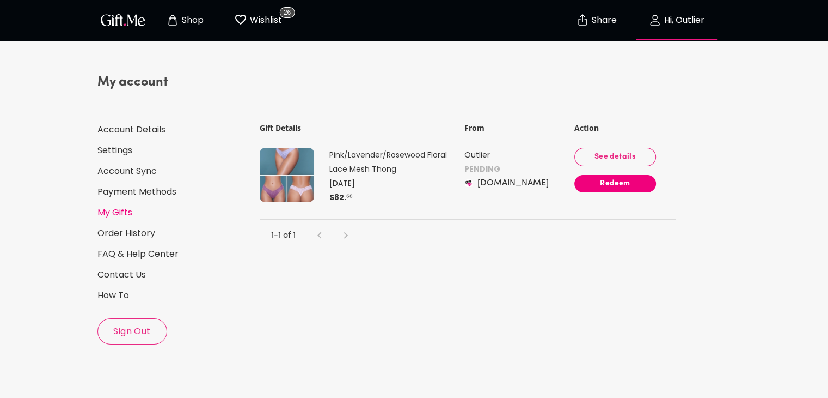
click at [620, 178] on span "Redeem" at bounding box center [616, 184] width 82 height 12
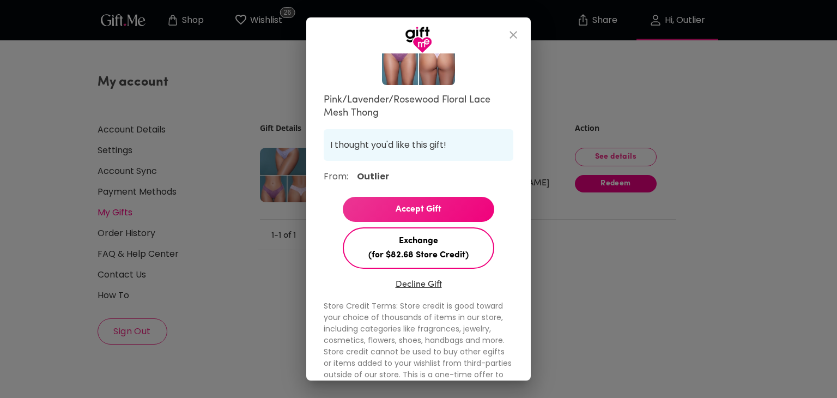
scroll to position [157, 0]
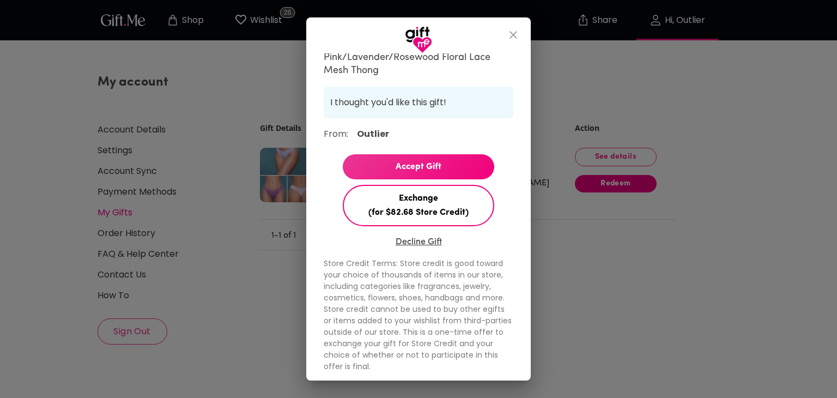
click at [446, 164] on span "Accept Gift" at bounding box center [418, 167] width 151 height 14
select select "?"
select select "US"
select select "VA"
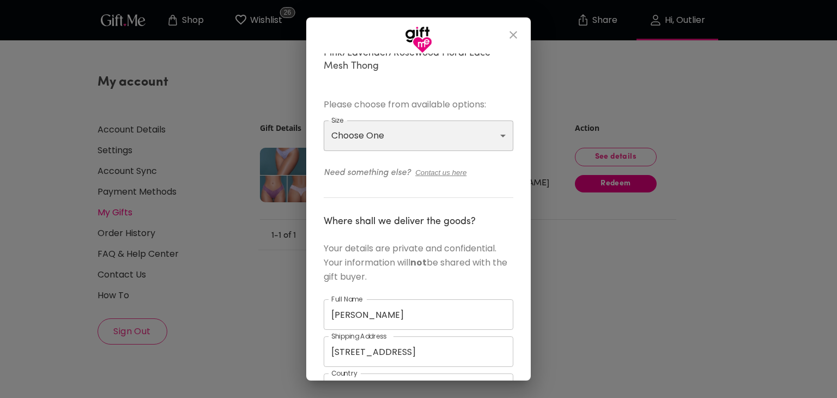
drag, startPoint x: 396, startPoint y: 140, endPoint x: 387, endPoint y: 149, distance: 12.3
click at [396, 140] on select "Choose One M L XL" at bounding box center [419, 135] width 190 height 31
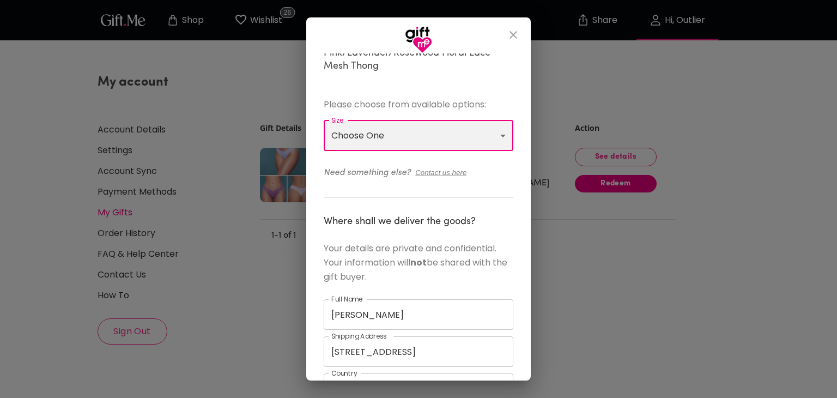
select select "M"
click at [324, 120] on select "Choose One M L XL" at bounding box center [419, 135] width 190 height 31
click at [350, 190] on div "Order number: 4716-8460-874C Pink/Lavender/Rosewood Floral Lace Mesh Thong Plea…" at bounding box center [419, 269] width 190 height 737
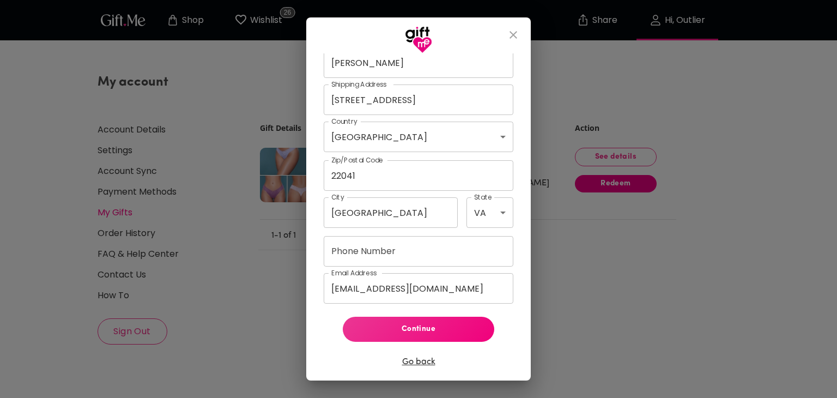
scroll to position [423, 0]
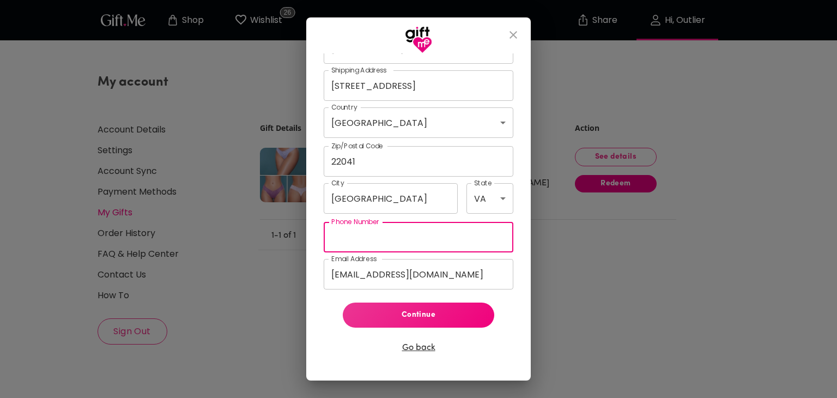
click at [355, 232] on input "Phone Number" at bounding box center [419, 237] width 190 height 31
type input "1-850-428-6287"
click at [469, 281] on input "[EMAIL_ADDRESS][DOMAIN_NAME]" at bounding box center [419, 274] width 190 height 31
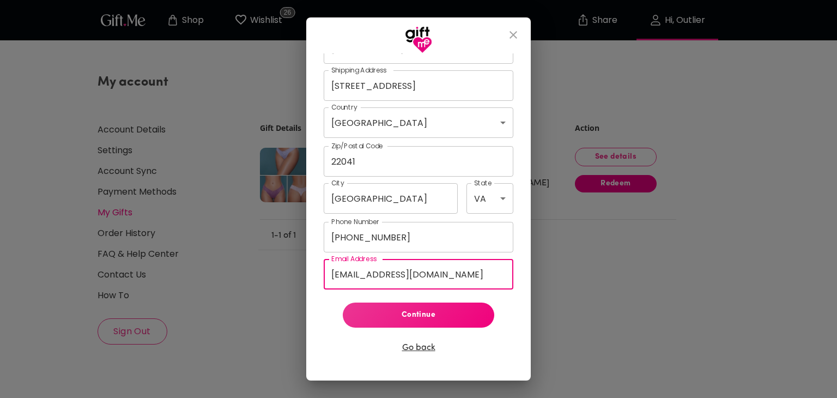
type input "[EMAIL_ADDRESS][DOMAIN_NAME]"
click at [443, 314] on span "Continue" at bounding box center [418, 315] width 134 height 12
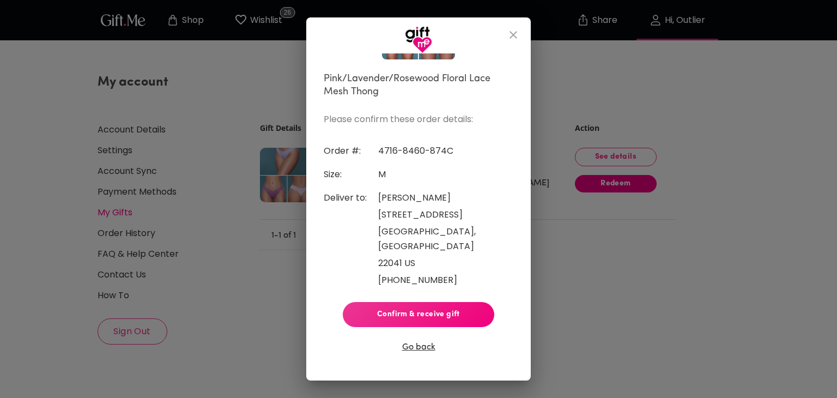
scroll to position [117, 0]
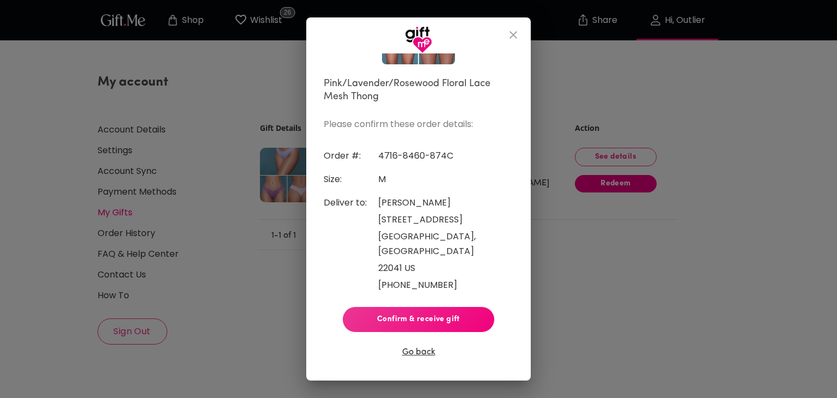
click at [418, 307] on button "Confirm & receive gift" at bounding box center [418, 319] width 151 height 25
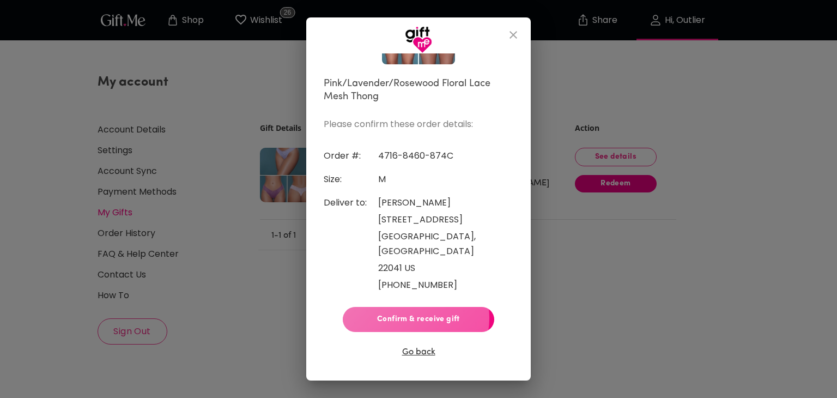
click at [411, 313] on span "Confirm & receive gift" at bounding box center [418, 319] width 134 height 12
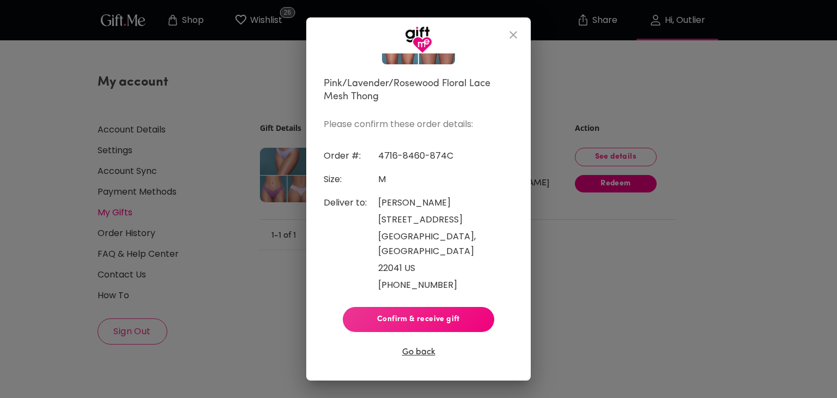
click at [411, 313] on span "Confirm & receive gift" at bounding box center [418, 319] width 134 height 12
click at [388, 315] on span "Confirm & receive gift" at bounding box center [418, 319] width 134 height 12
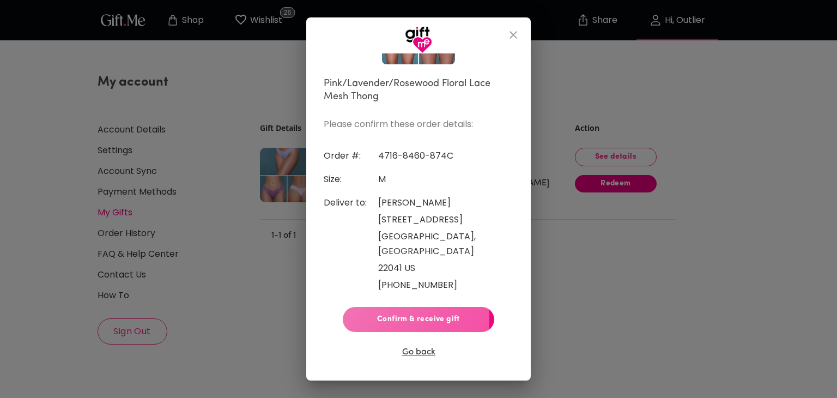
click at [388, 314] on span "Confirm & receive gift" at bounding box center [418, 319] width 134 height 12
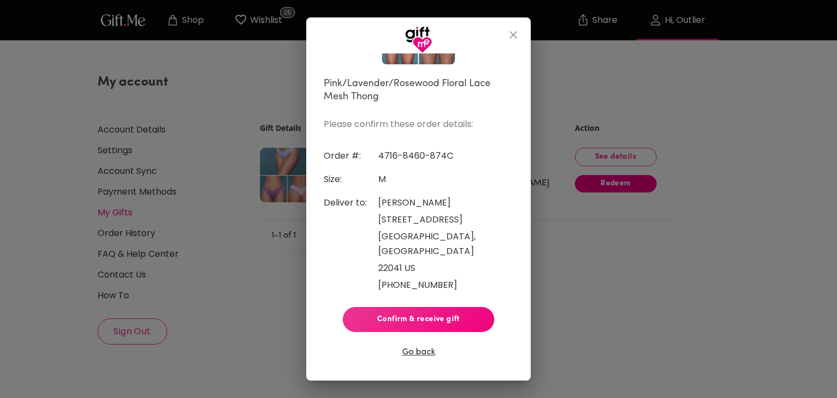
click at [511, 30] on icon "close" at bounding box center [513, 34] width 13 height 13
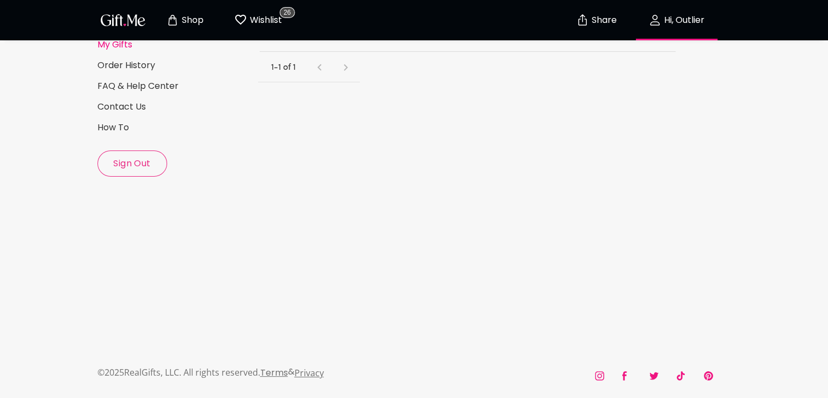
scroll to position [169, 0]
click at [115, 105] on link "Contact Us" at bounding box center [173, 106] width 152 height 12
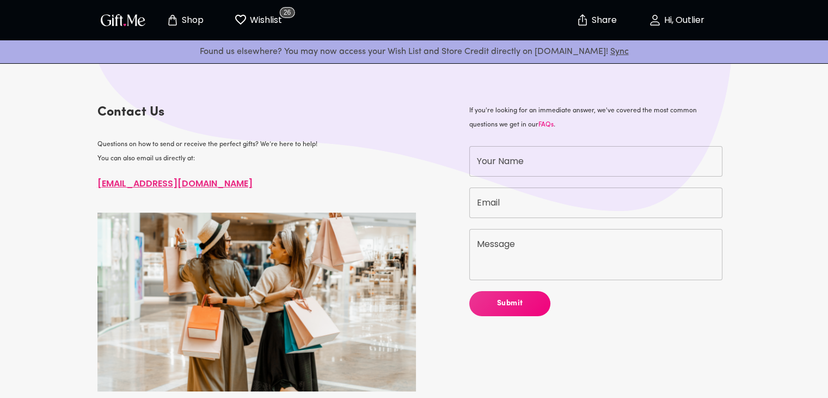
click at [507, 157] on input "Your Name" at bounding box center [595, 161] width 253 height 31
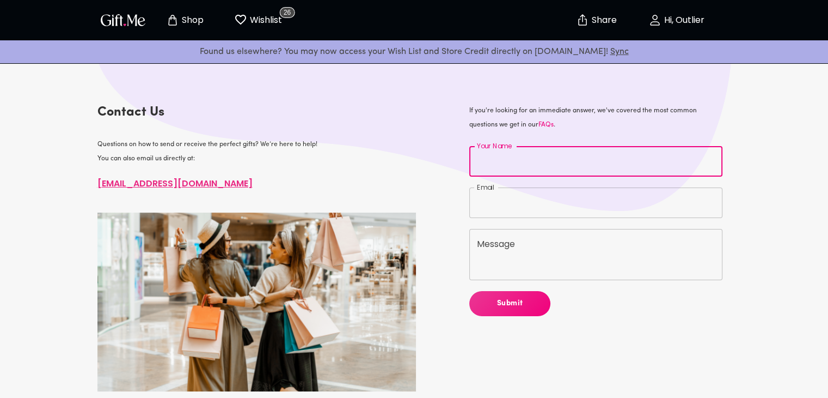
type input "[PERSON_NAME]"
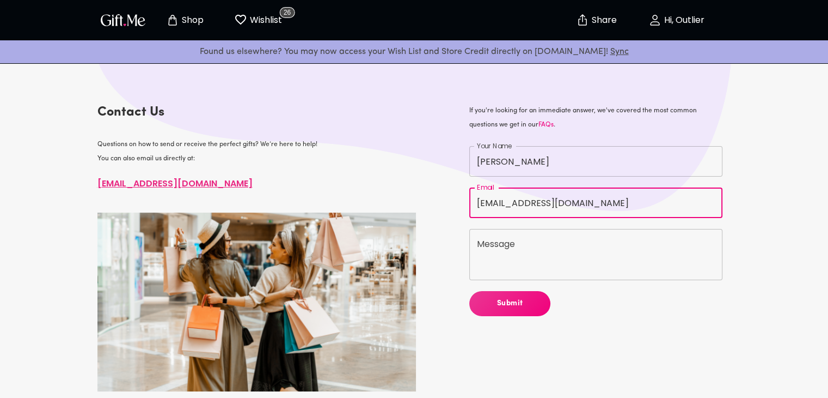
drag, startPoint x: 608, startPoint y: 199, endPoint x: 538, endPoint y: 204, distance: 70.4
click at [538, 204] on input "jammrellim@yahoo.com" at bounding box center [595, 202] width 253 height 31
type input "Jammrellim@gmail.com"
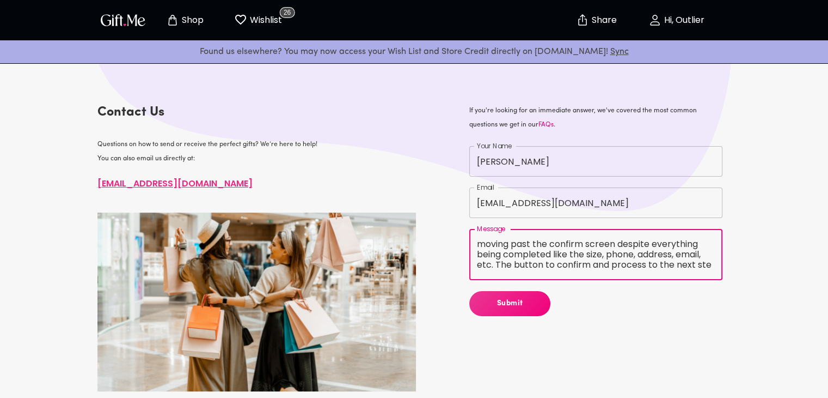
scroll to position [21, 0]
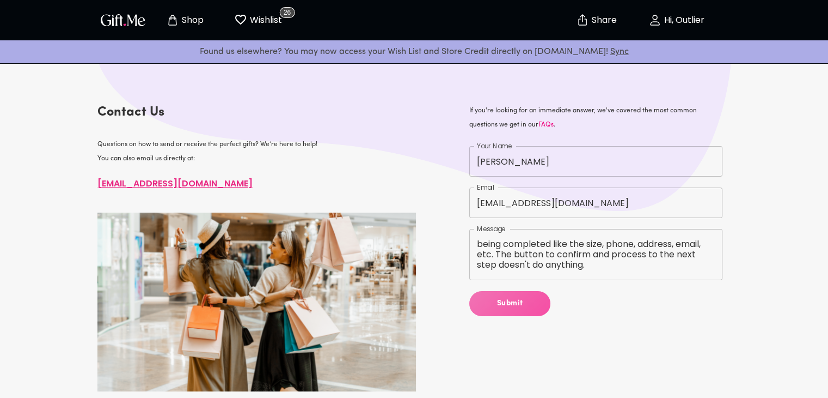
click at [505, 304] on span "Submit" at bounding box center [509, 303] width 81 height 12
type textarea "Gift.Me Hi, I keep trying to redeem a gift but the system isn't moving past the…"
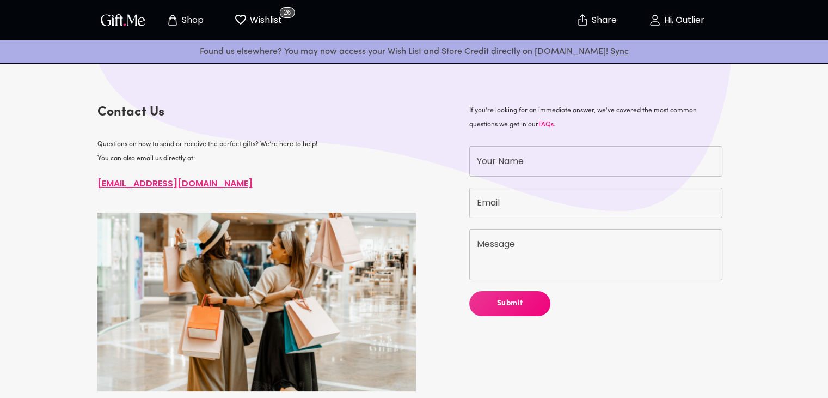
click at [688, 24] on p "Hi, Outlier" at bounding box center [683, 20] width 43 height 9
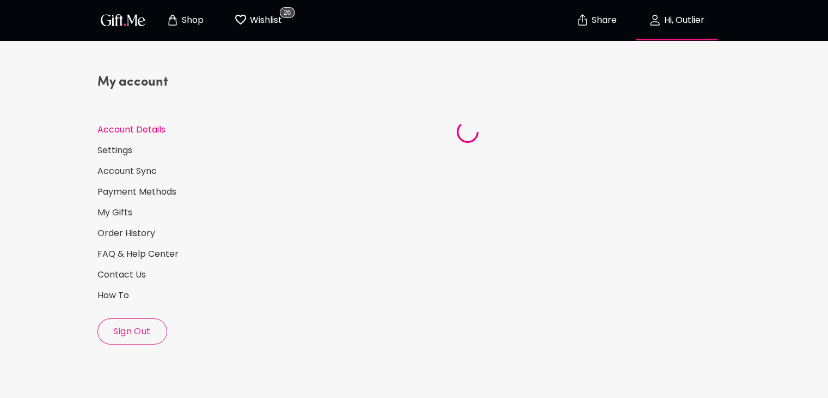
select select "1988"
select select "November"
select select "15"
select select "US"
select select "VA"
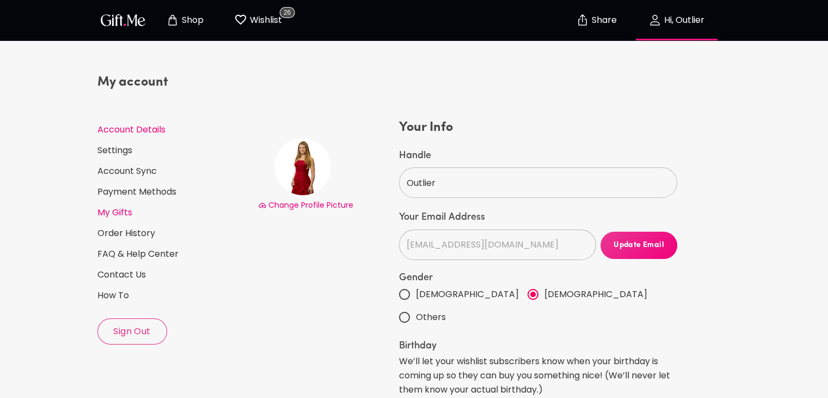
click at [124, 212] on link "My Gifts" at bounding box center [173, 212] width 152 height 12
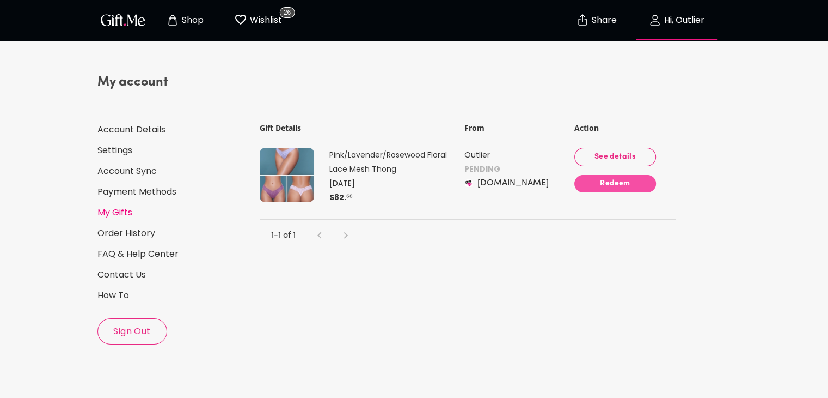
click at [629, 184] on span "Redeem" at bounding box center [616, 184] width 82 height 12
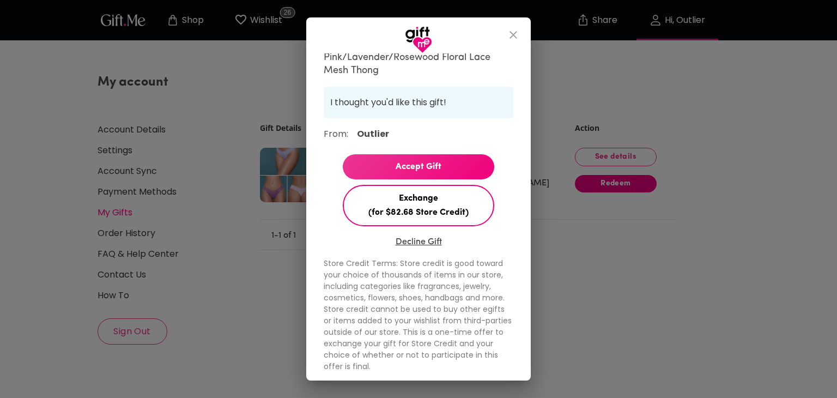
click at [416, 166] on span "Accept Gift" at bounding box center [418, 167] width 151 height 14
select select "?"
select select "US"
select select "VA"
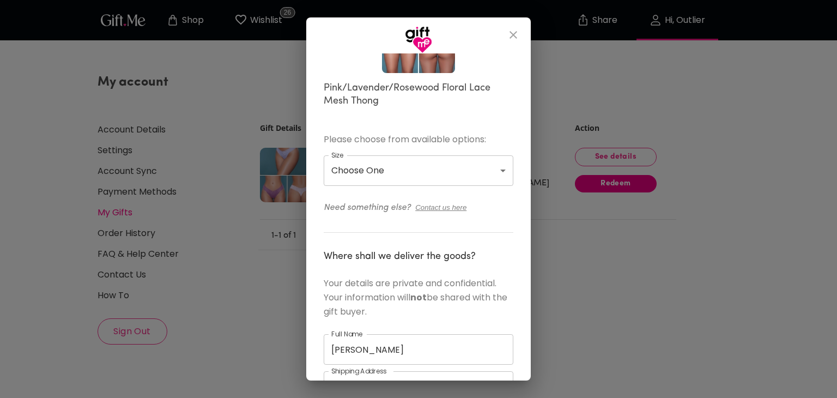
scroll to position [176, 0]
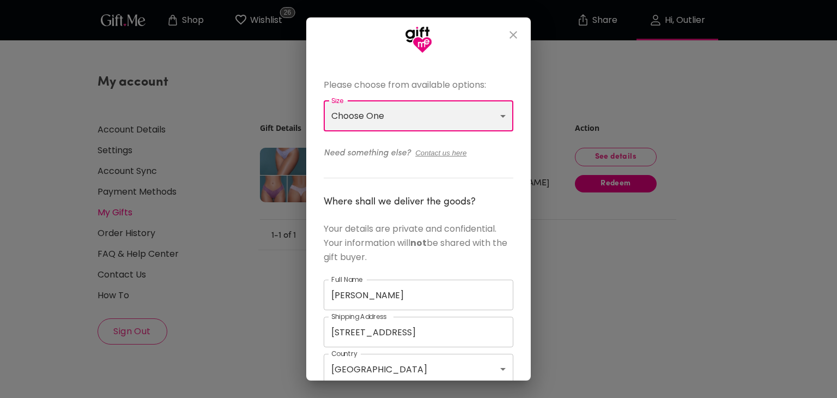
drag, startPoint x: 358, startPoint y: 120, endPoint x: 352, endPoint y: 129, distance: 10.5
click at [358, 120] on select "Choose One M L XL" at bounding box center [419, 116] width 190 height 31
select select "M"
click at [324, 101] on select "Choose One M L XL" at bounding box center [419, 116] width 190 height 31
click at [364, 168] on div "Order number: 4716-8460-874C Pink/Lavender/Rosewood Floral Lace Mesh Thong Plea…" at bounding box center [419, 249] width 190 height 737
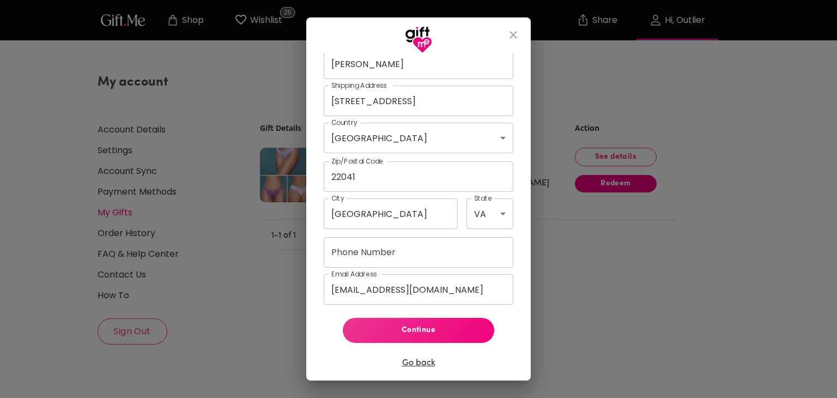
scroll to position [423, 0]
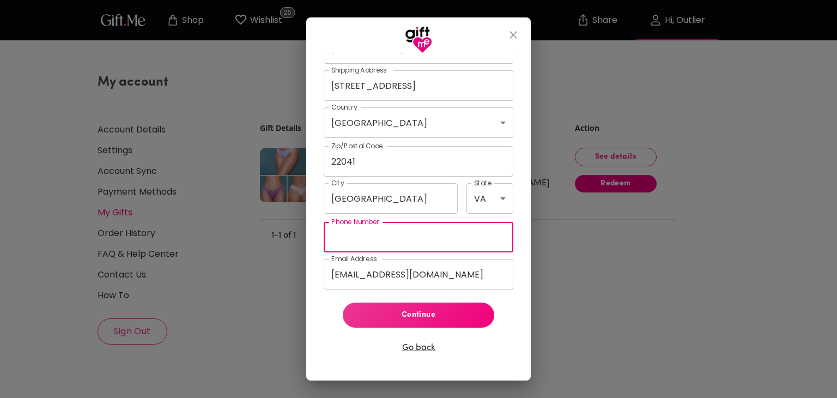
click at [381, 237] on input "Phone Number" at bounding box center [419, 237] width 190 height 31
type input "18504286287"
select select "FL"
click at [422, 316] on span "Continue" at bounding box center [418, 315] width 134 height 12
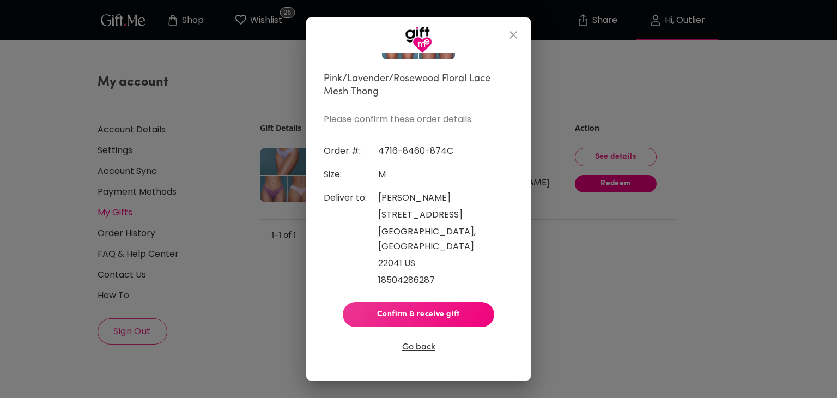
scroll to position [117, 0]
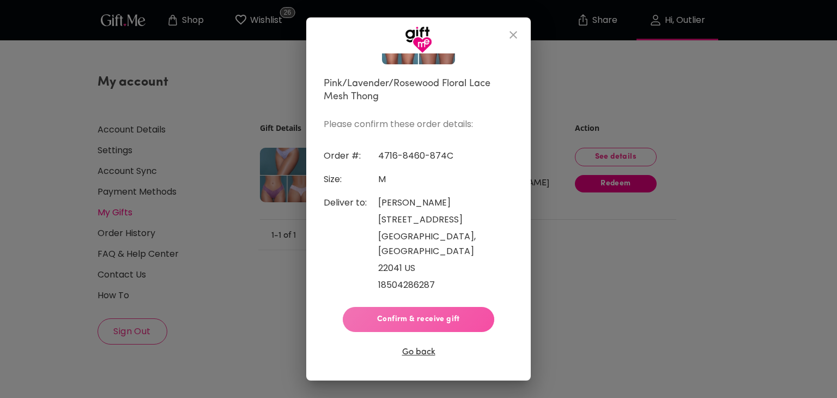
click at [428, 314] on span "Confirm & receive gift" at bounding box center [418, 319] width 134 height 12
click at [403, 313] on span "Confirm & receive gift" at bounding box center [418, 319] width 134 height 12
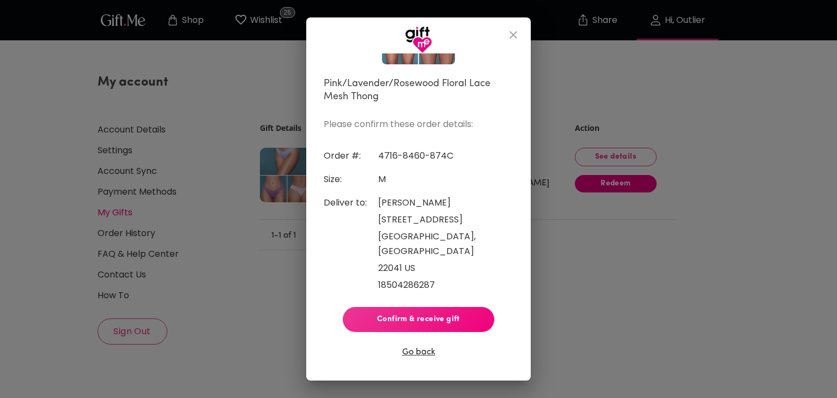
click at [403, 313] on span "Confirm & receive gift" at bounding box center [418, 319] width 134 height 12
